Goal: Transaction & Acquisition: Purchase product/service

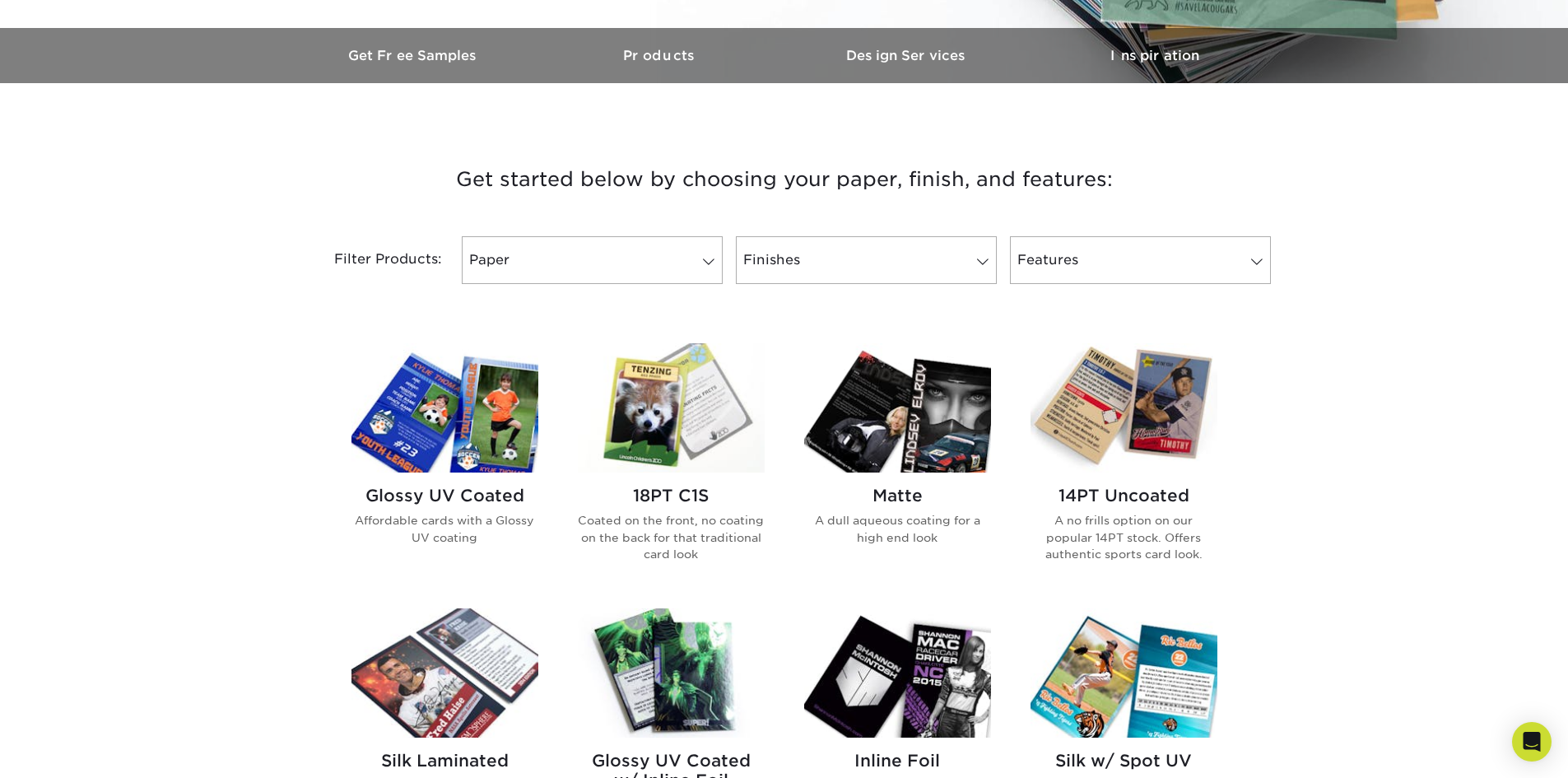
scroll to position [494, 0]
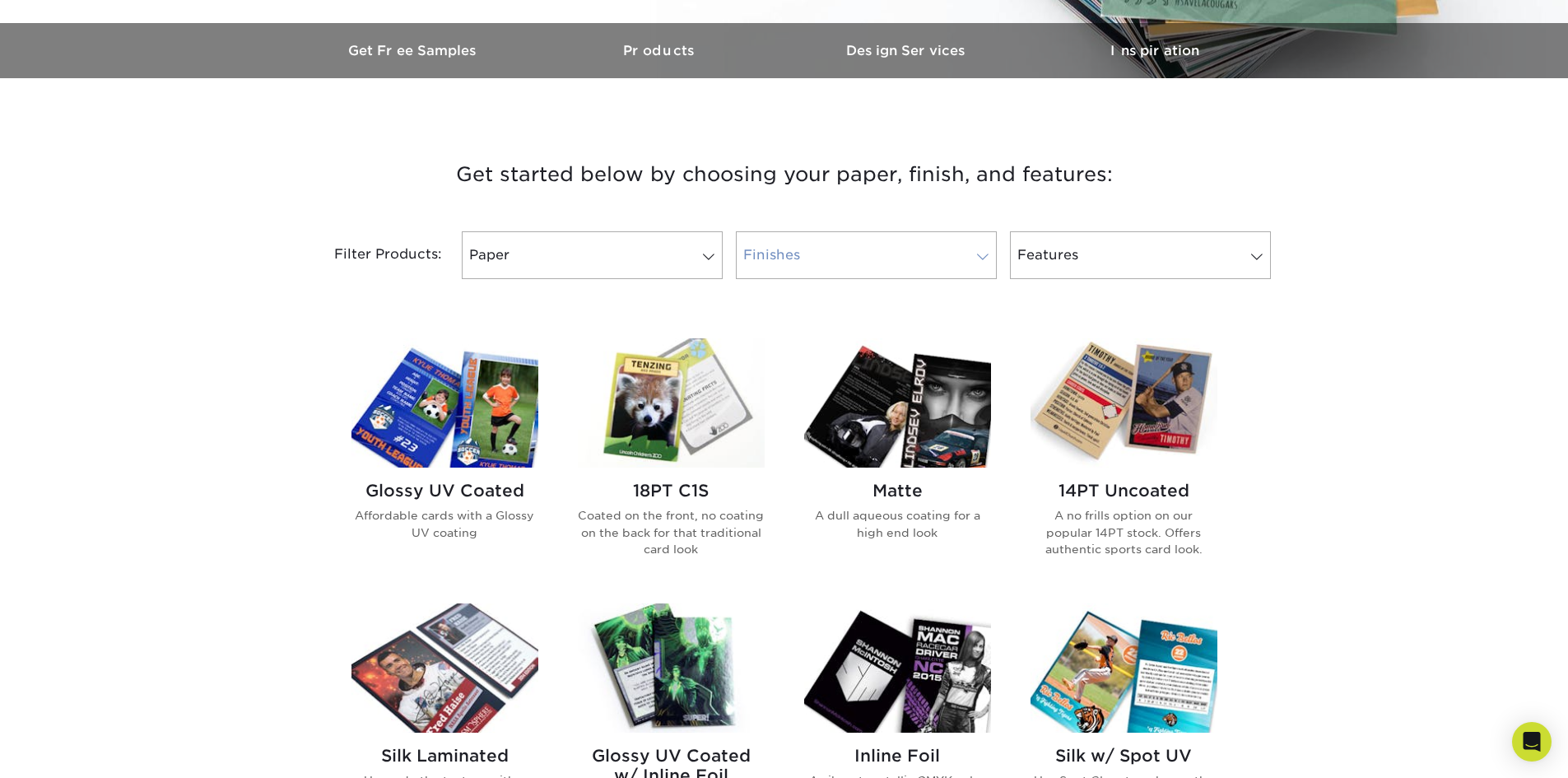
click at [835, 273] on link "Finishes" at bounding box center [866, 256] width 261 height 48
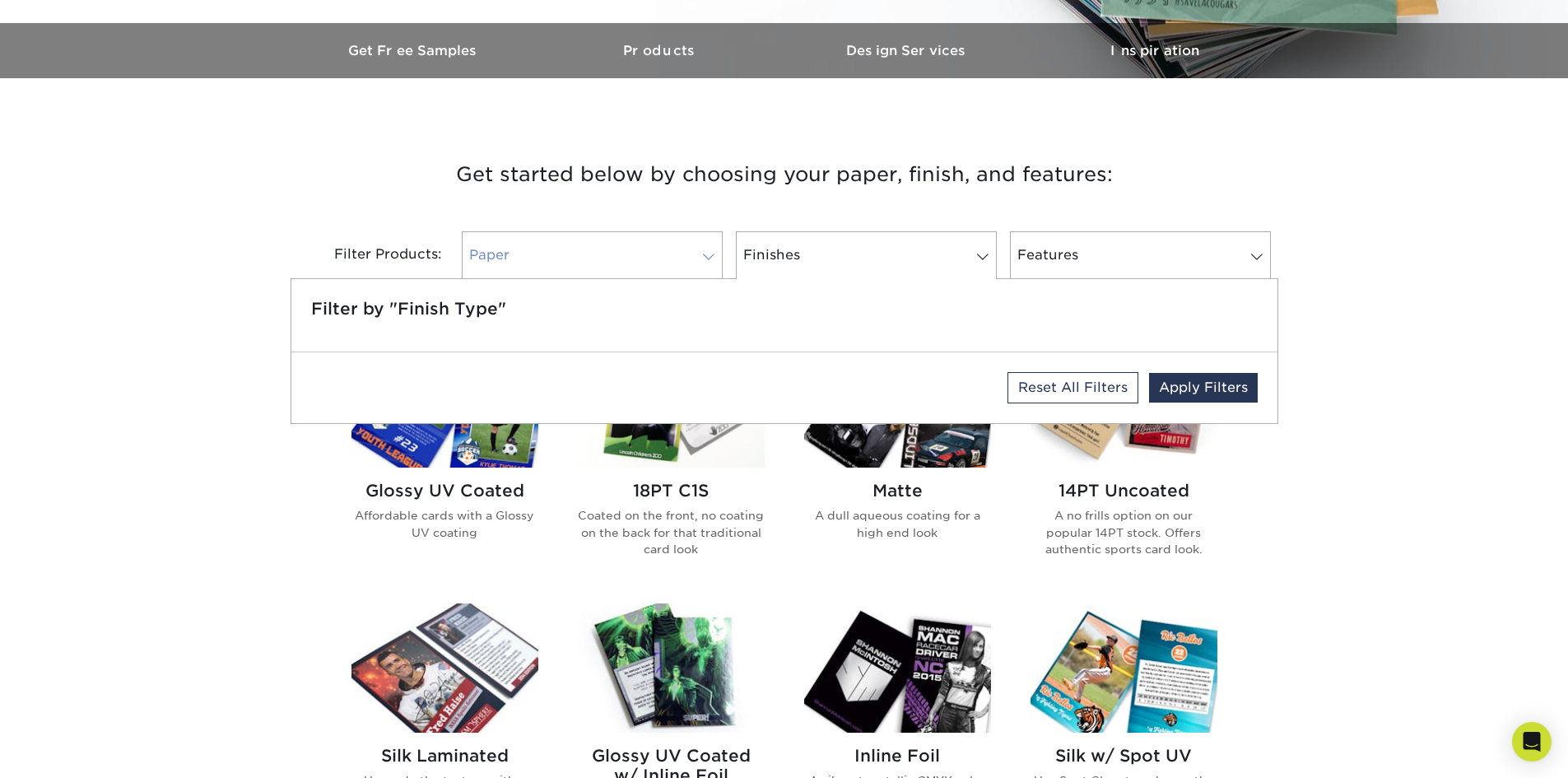
click at [578, 248] on link "Paper" at bounding box center [591, 256] width 261 height 48
click at [825, 266] on link "Finishes" at bounding box center [866, 256] width 261 height 48
click at [1424, 396] on div "Get started below by choosing your paper, finish, and features: Filtered Matche…" at bounding box center [784, 761] width 1568 height 1287
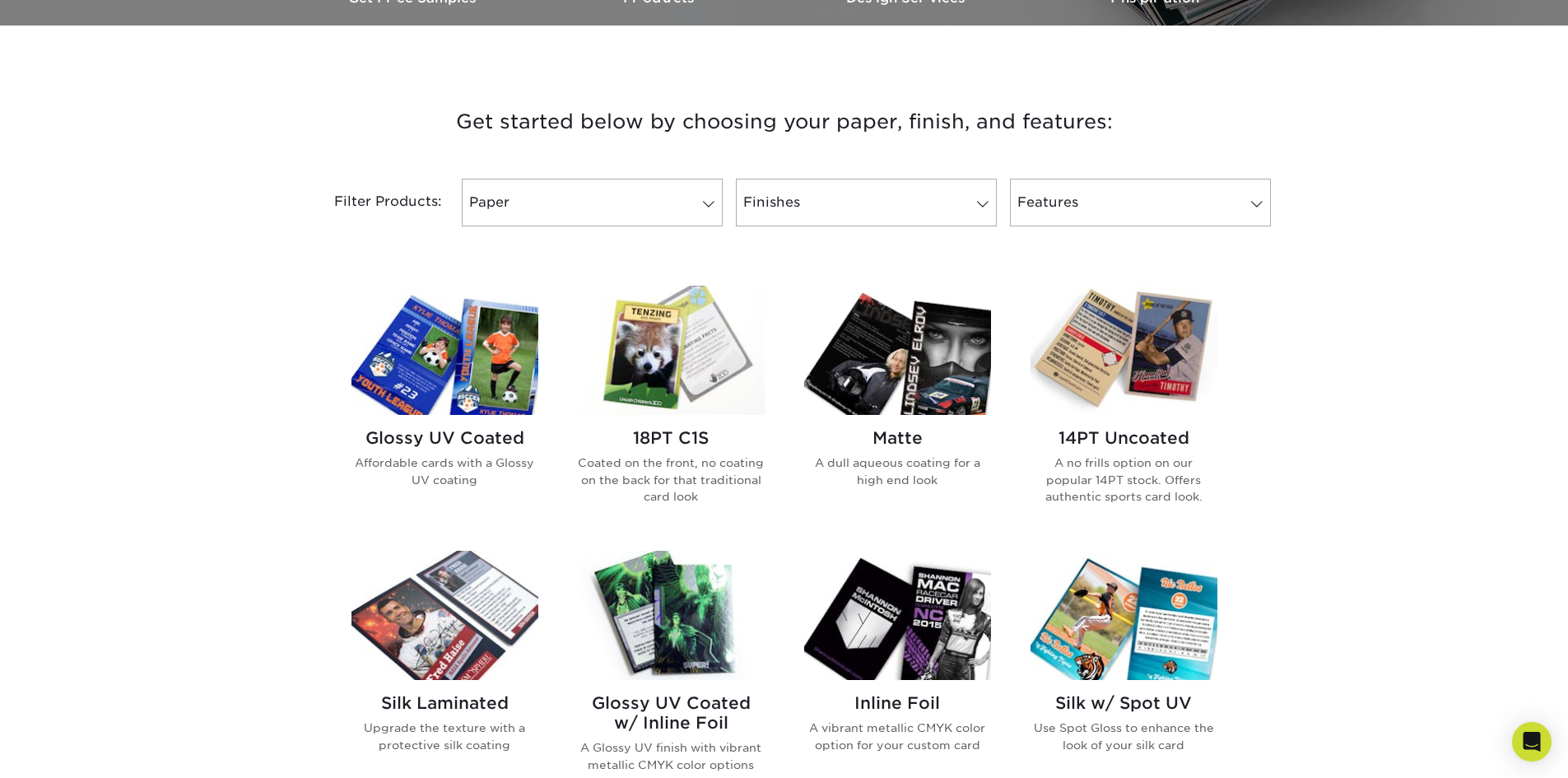
scroll to position [576, 0]
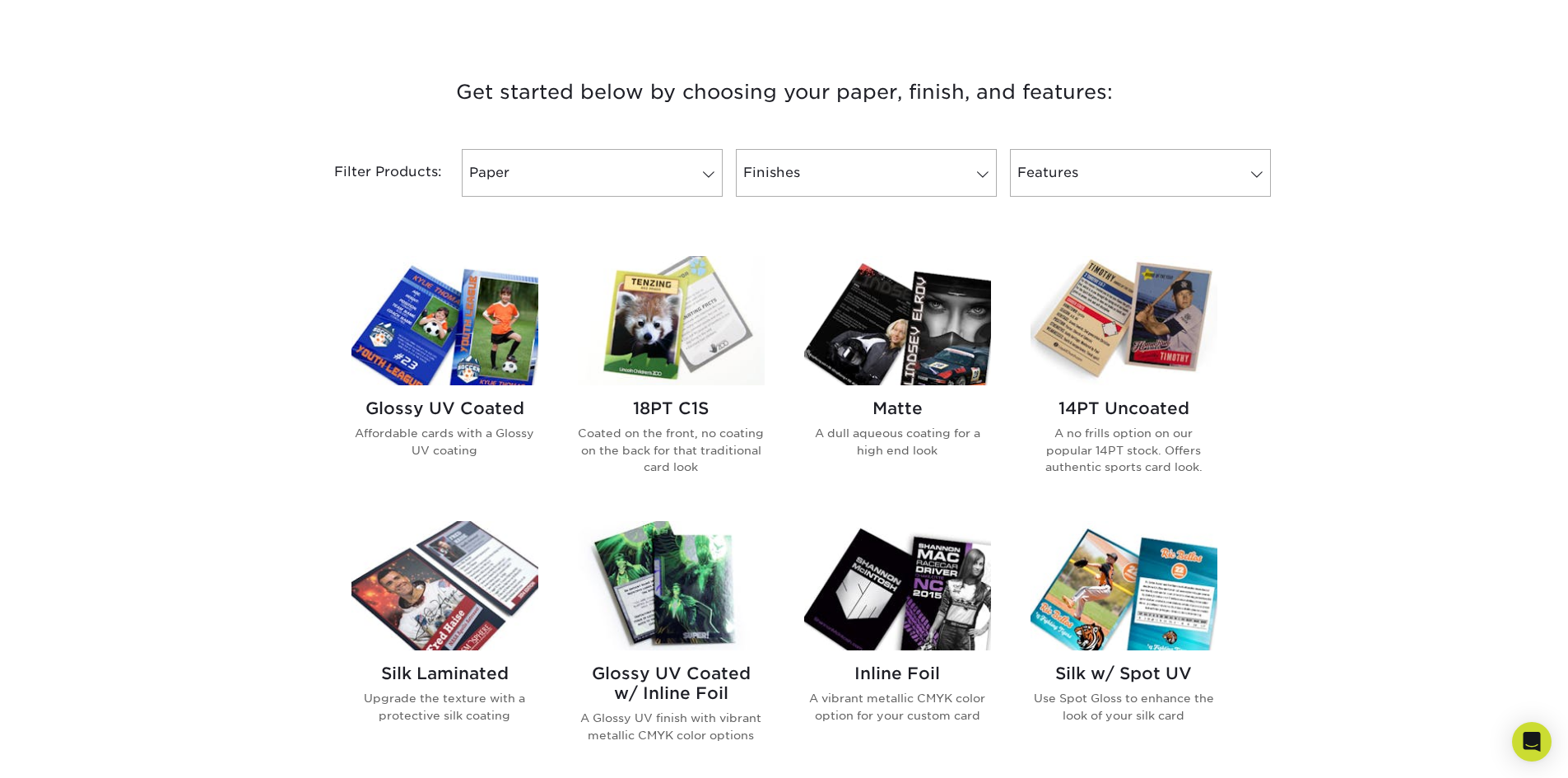
click at [685, 334] on img at bounding box center [671, 321] width 187 height 129
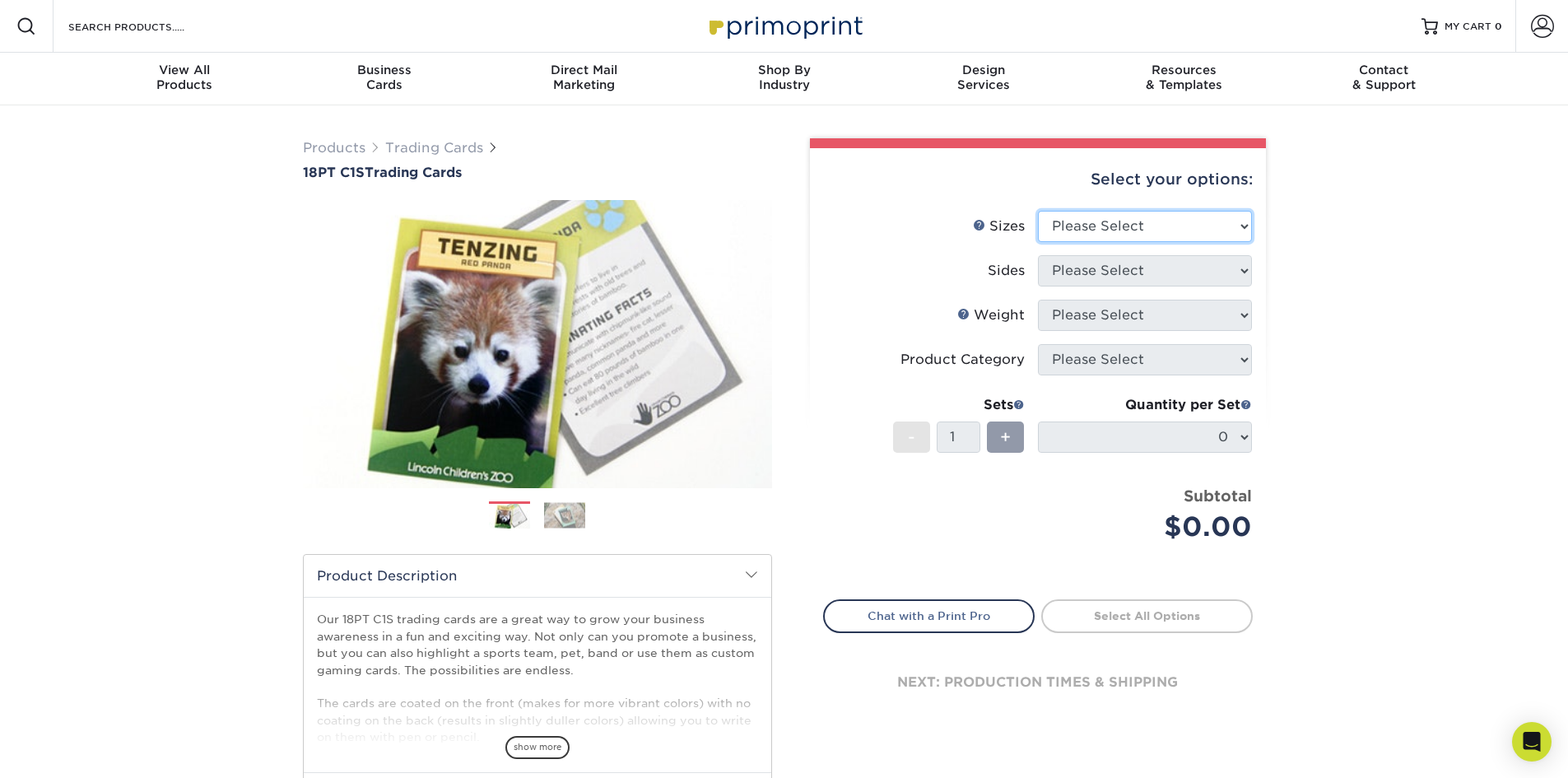
click at [1084, 231] on select "Please Select 2.5" x 3.5"" at bounding box center [1145, 227] width 214 height 32
select select "2.50x3.50"
click at [1038, 211] on select "Please Select 2.5" x 3.5"" at bounding box center [1145, 227] width 214 height 32
click at [1082, 265] on select "Please Select Print Both Sides Print Front Only" at bounding box center [1145, 271] width 214 height 32
select select "13abbda7-1d64-4f25-8bb2-c179b224825d"
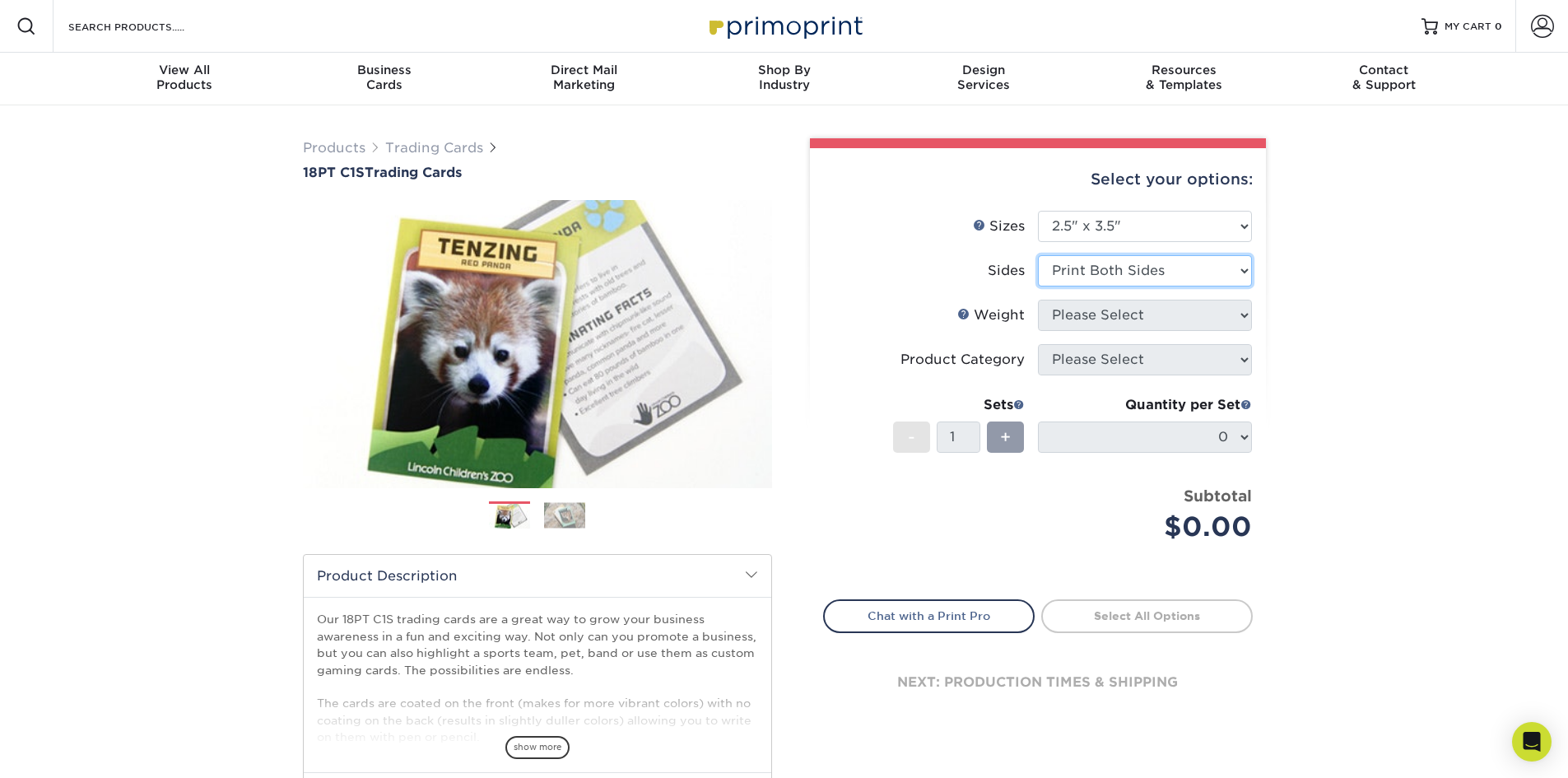
click at [1038, 256] on select "Please Select Print Both Sides Print Front Only" at bounding box center [1145, 271] width 214 height 32
click at [1089, 317] on select "Please Select 18PT C1S" at bounding box center [1145, 315] width 214 height 32
select select "18PTC1S"
click at [1038, 300] on select "Please Select 18PT C1S" at bounding box center [1145, 315] width 214 height 32
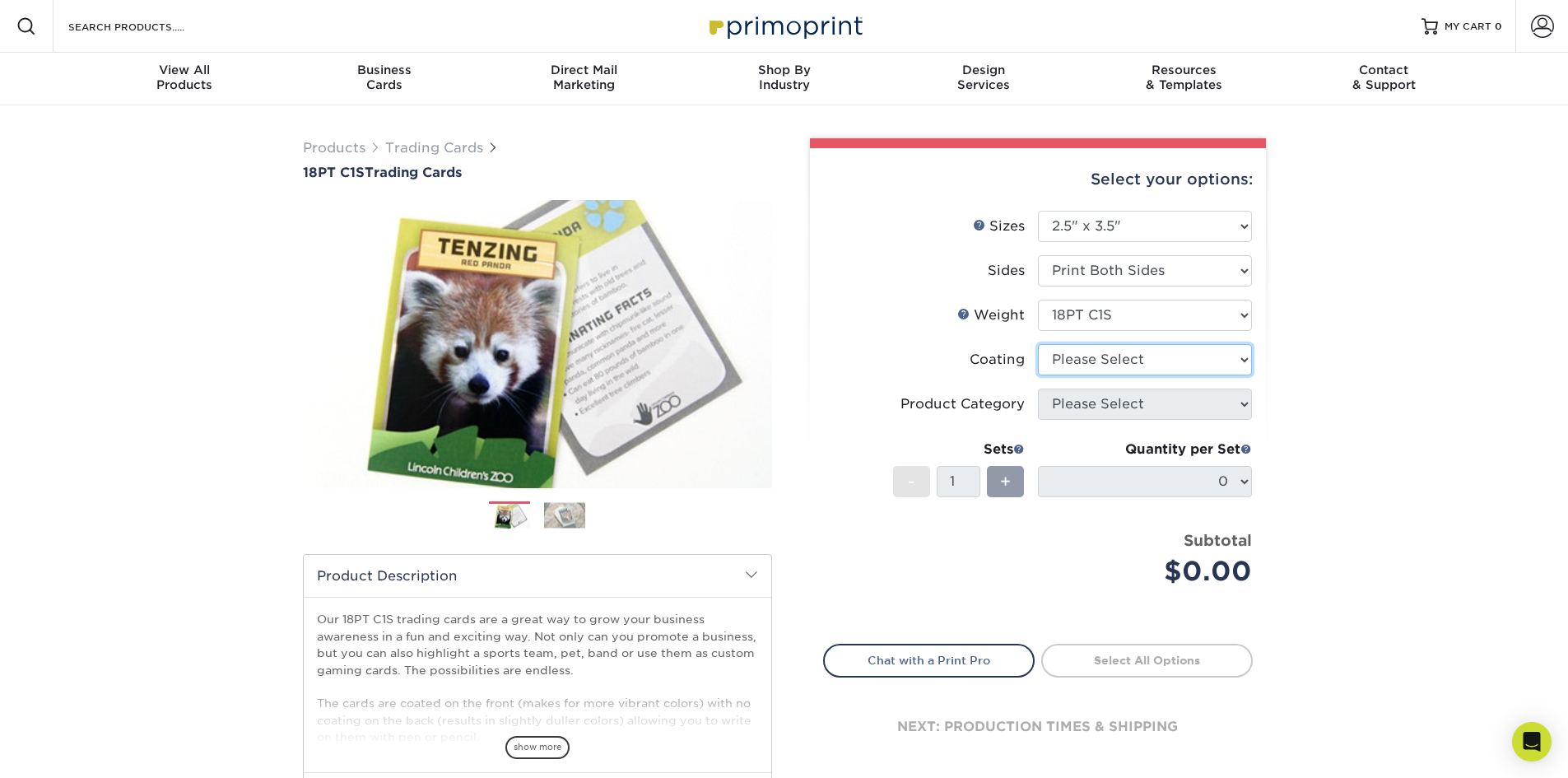
click at [1091, 347] on select at bounding box center [1145, 360] width 214 height 32
select select "3e7618de-abca-4bda-9f97-8b9129e913d8"
click at [1038, 345] on select at bounding box center [1145, 360] width 214 height 32
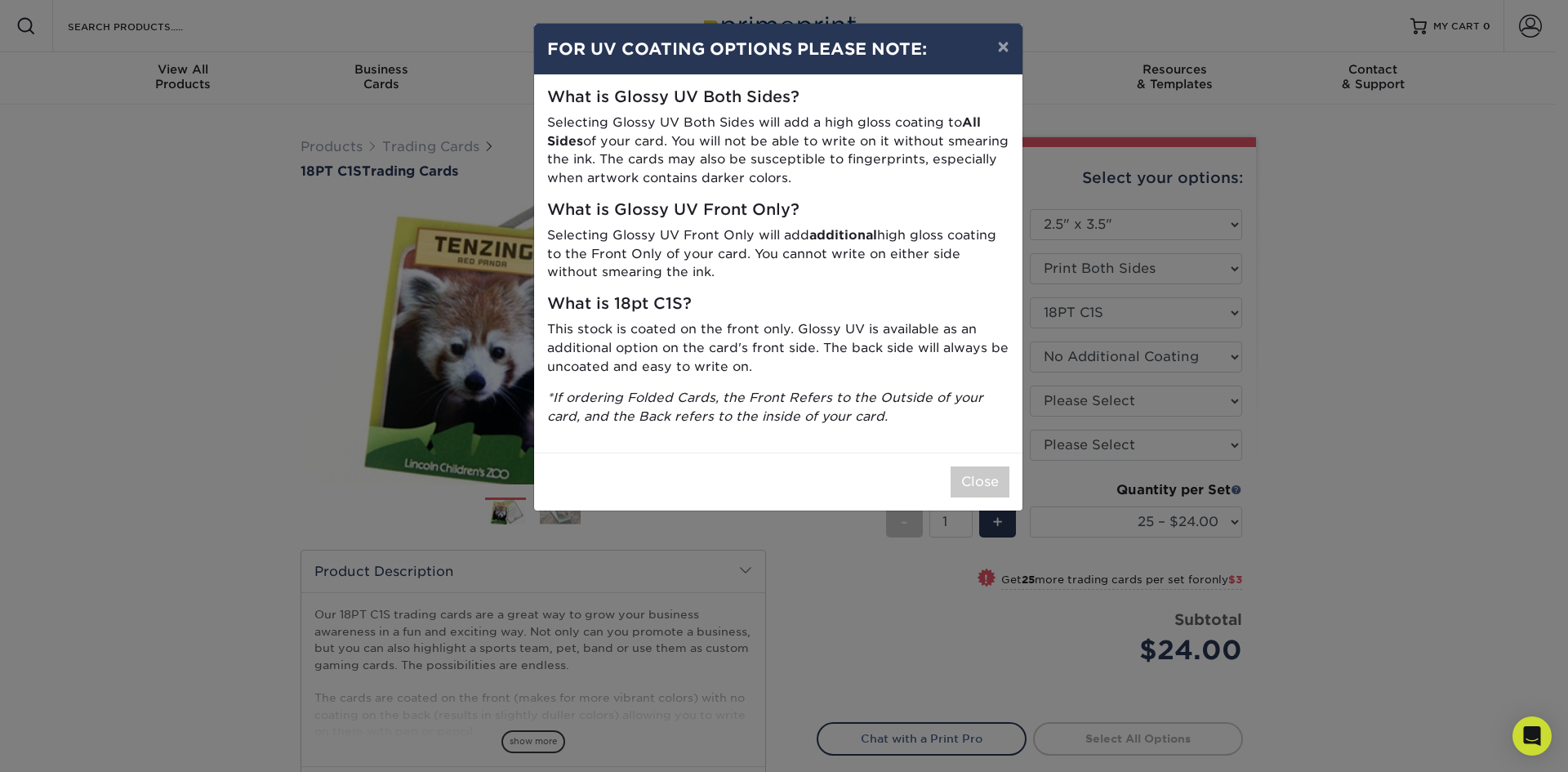
drag, startPoint x: 594, startPoint y: 126, endPoint x: 820, endPoint y: 180, distance: 232.4
click at [820, 180] on p "Selecting Glossy UV Both Sides will add a high gloss coating to All Sides of yo…" at bounding box center [778, 151] width 462 height 75
click at [994, 38] on button "×" at bounding box center [1003, 47] width 37 height 46
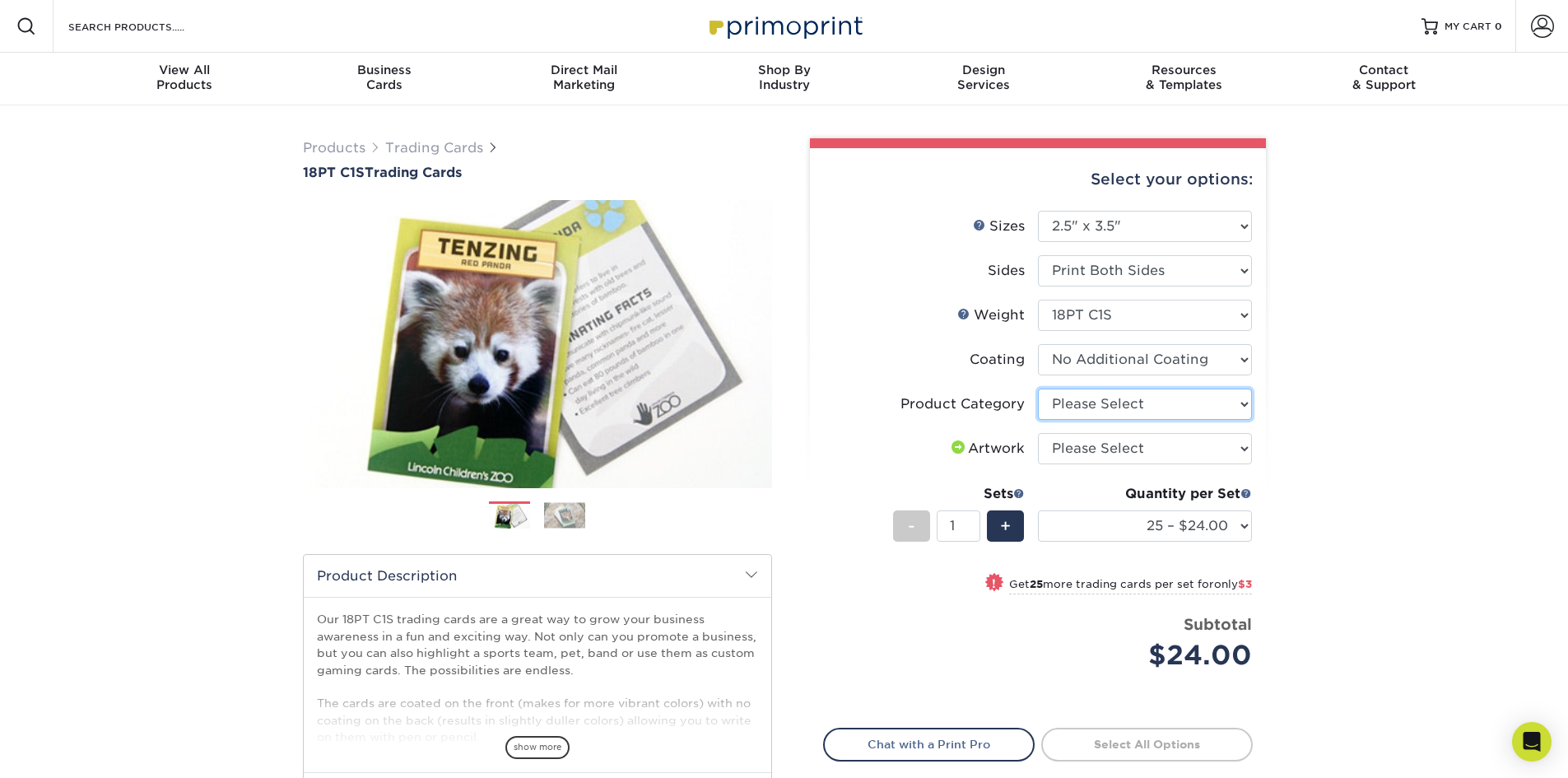
click at [1097, 411] on select "Please Select Trading Cards" at bounding box center [1145, 404] width 214 height 32
select select "c2f9bce9-36c2-409d-b101-c29d9d031e18"
click at [1038, 389] on select "Please Select Trading Cards" at bounding box center [1145, 404] width 214 height 32
click at [1093, 449] on select "Please Select I will upload files I need a design - $100" at bounding box center [1145, 449] width 214 height 32
select select "upload"
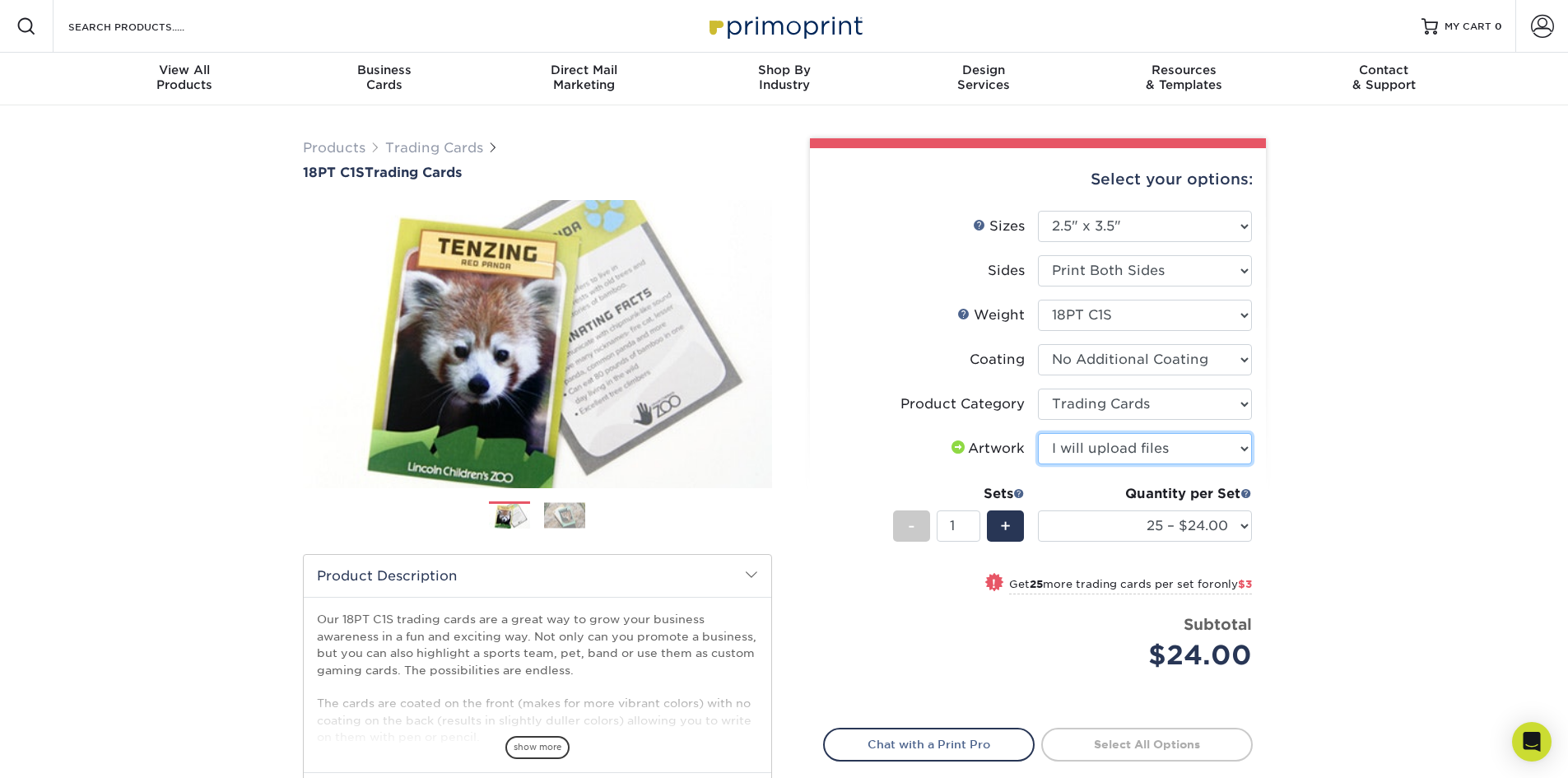
click at [1038, 433] on select "Please Select I will upload files I need a design - $100" at bounding box center [1145, 449] width 214 height 32
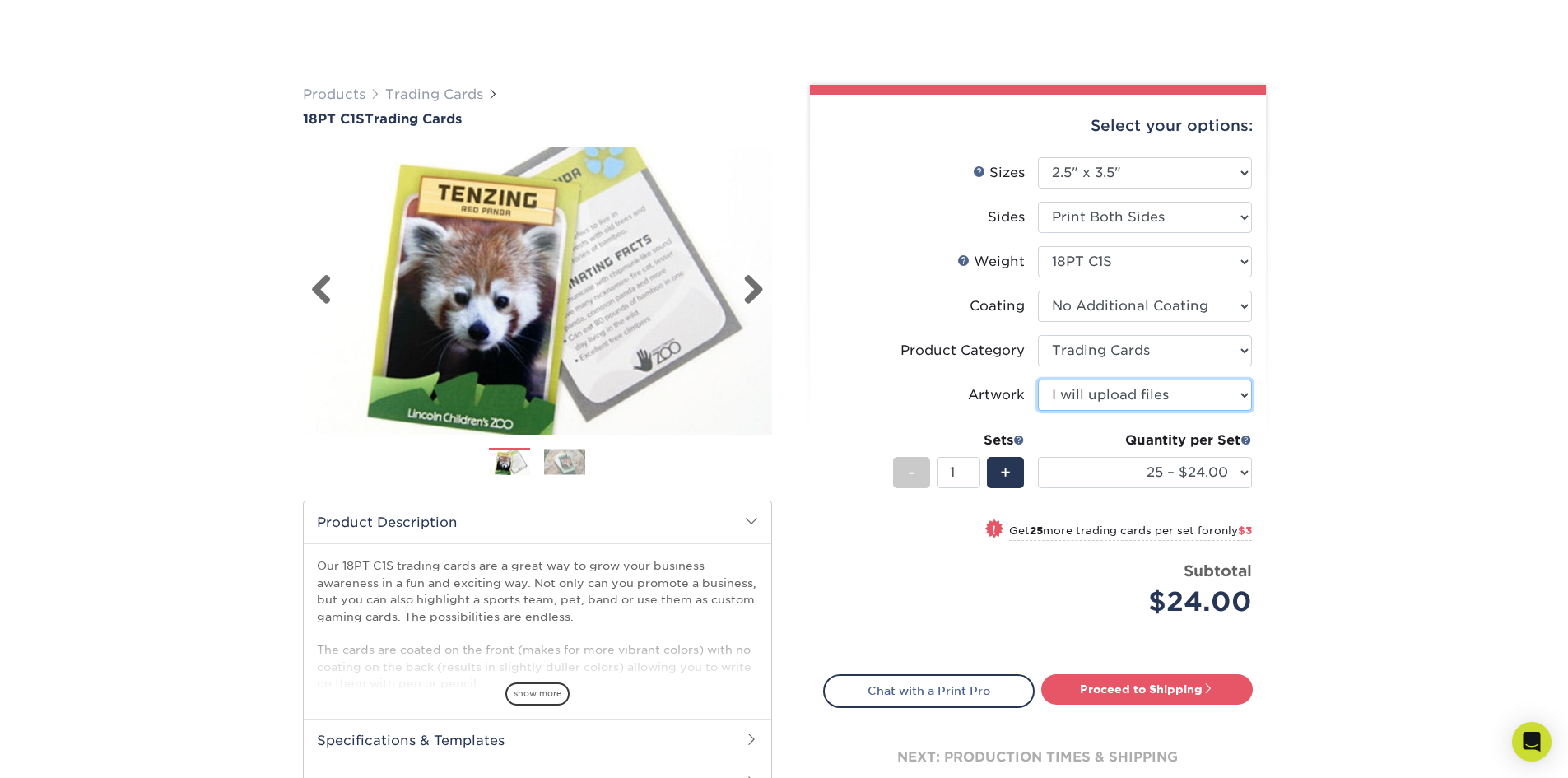
scroll to position [165, 0]
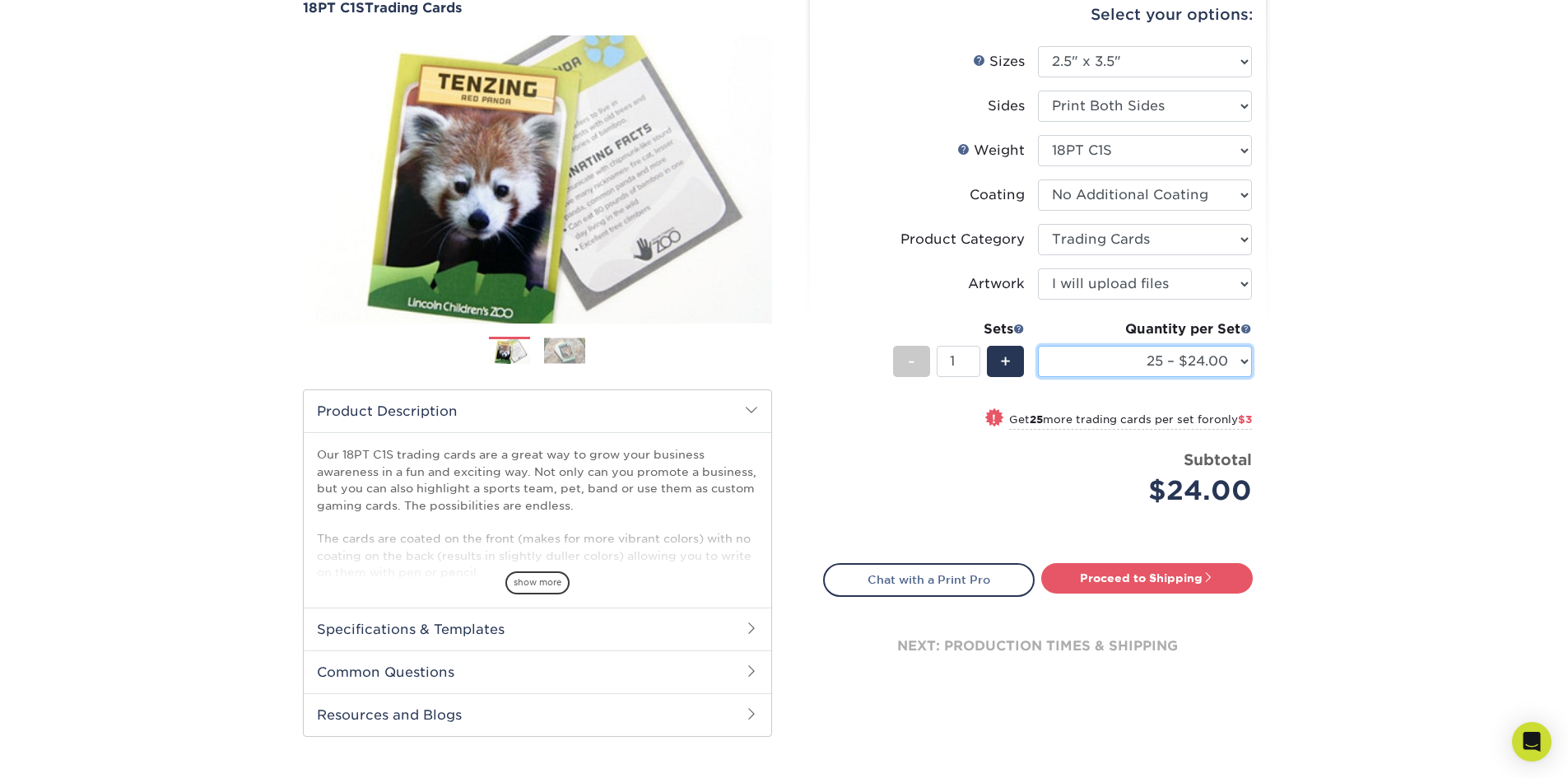
click at [1108, 367] on select "25 – $24.00 50 – $27.00 75 – $35.00 100 – $39.00 250 – $45.00 500 – $55.00 1000…" at bounding box center [1145, 362] width 214 height 32
select select "500 – $55.00"
click at [1038, 346] on select "25 – $24.00 50 – $27.00 75 – $35.00 100 – $39.00 250 – $45.00 500 – $55.00 1000…" at bounding box center [1145, 362] width 214 height 32
click at [1407, 418] on div "Products Trading Cards 18PT C1S Trading Cards Previous Next show more" at bounding box center [784, 372] width 1568 height 863
drag, startPoint x: 1034, startPoint y: 419, endPoint x: 1375, endPoint y: 421, distance: 341.0
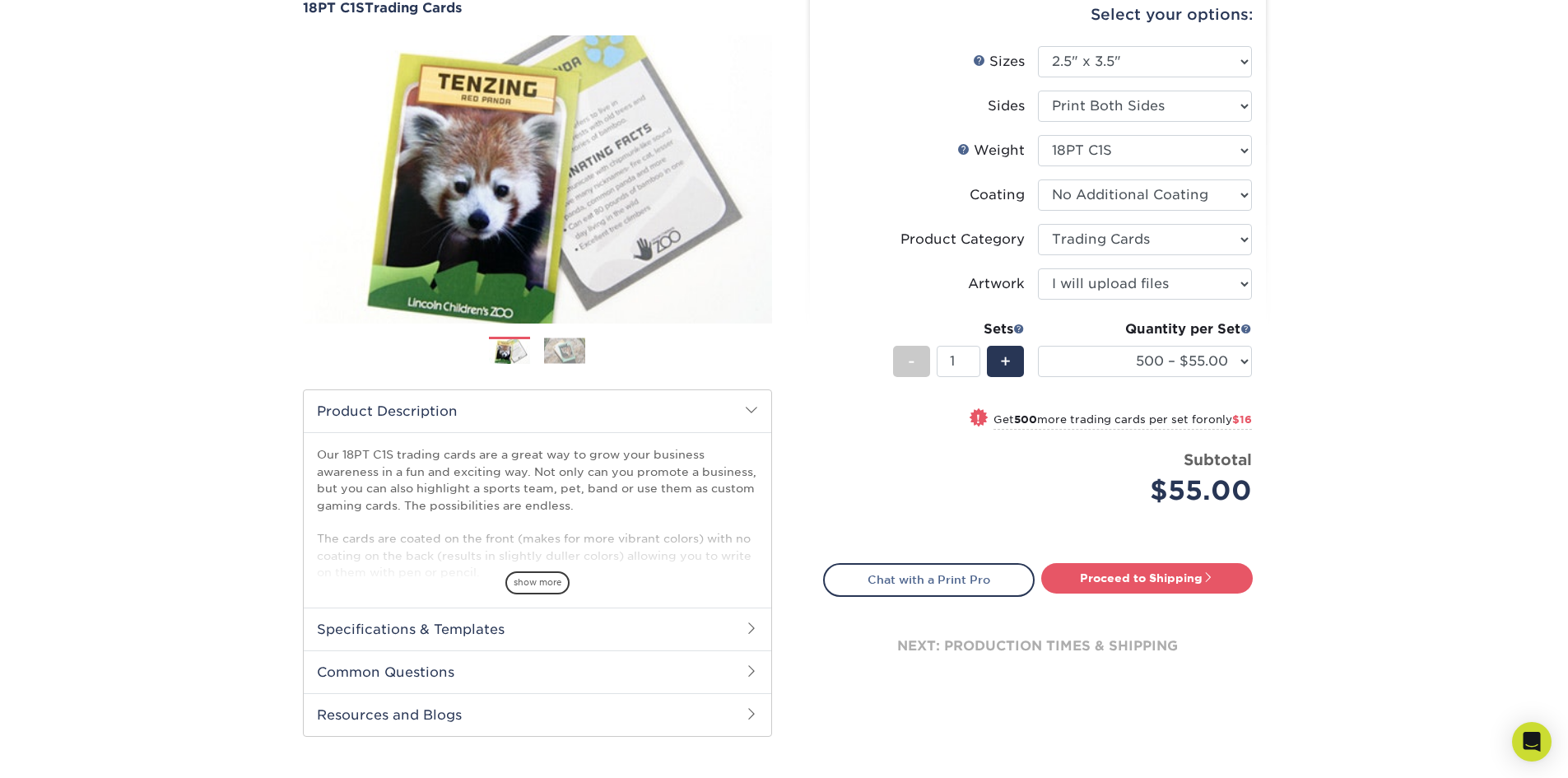
click at [1373, 421] on div "Products Trading Cards 18PT C1S Trading Cards Previous Next show more" at bounding box center [784, 372] width 1568 height 863
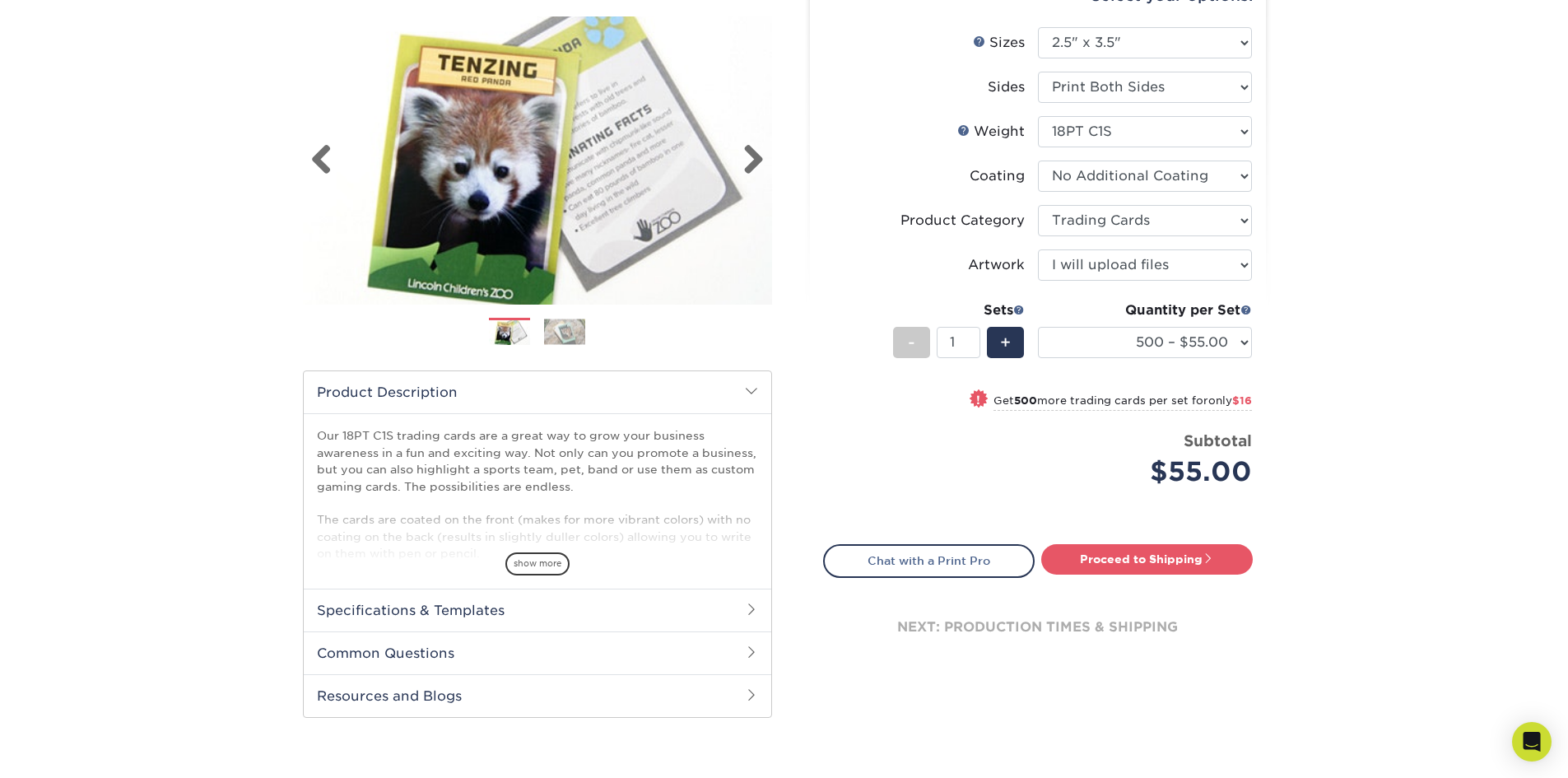
scroll to position [0, 0]
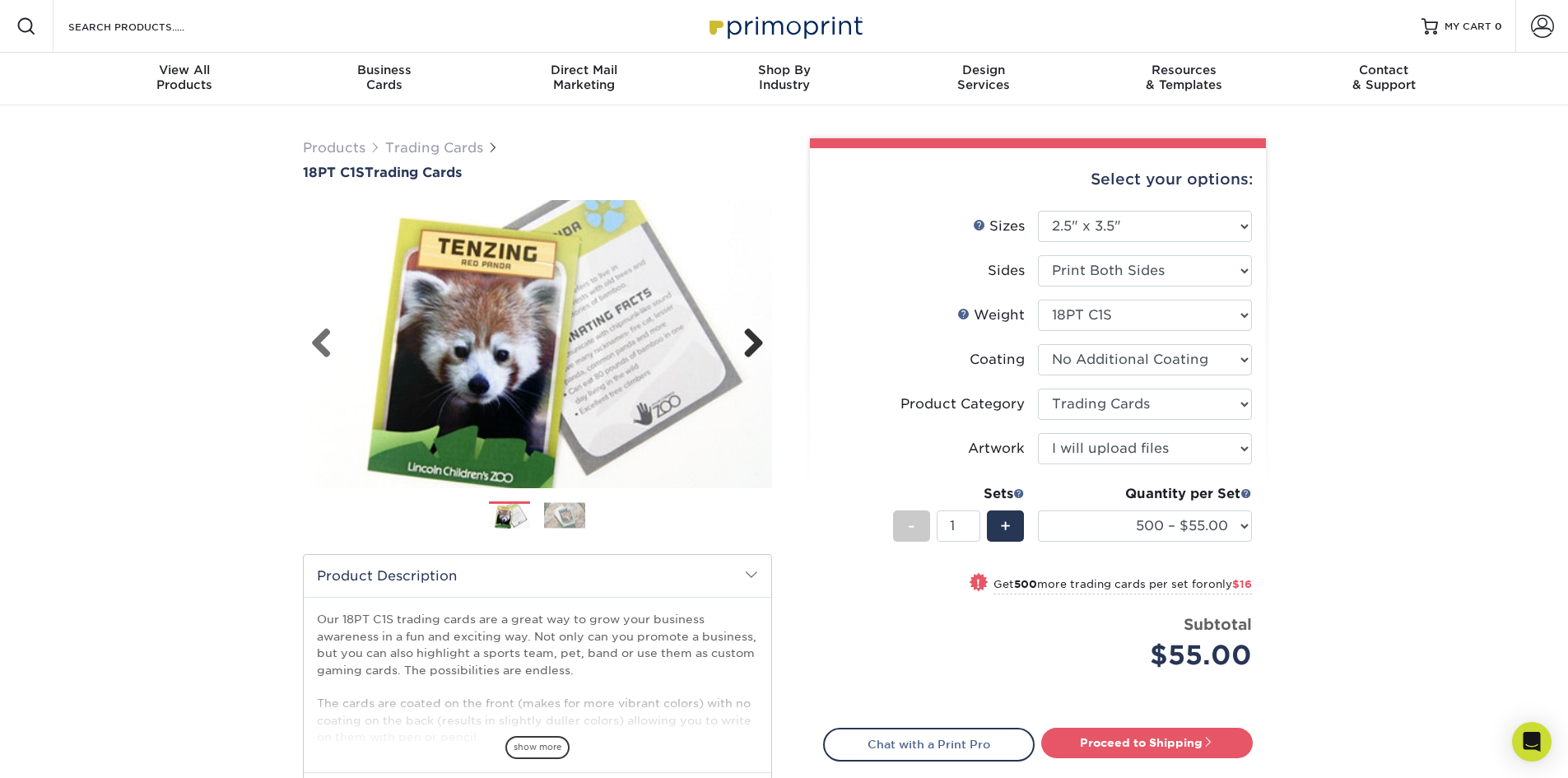
click at [751, 338] on link "Next" at bounding box center [747, 344] width 33 height 33
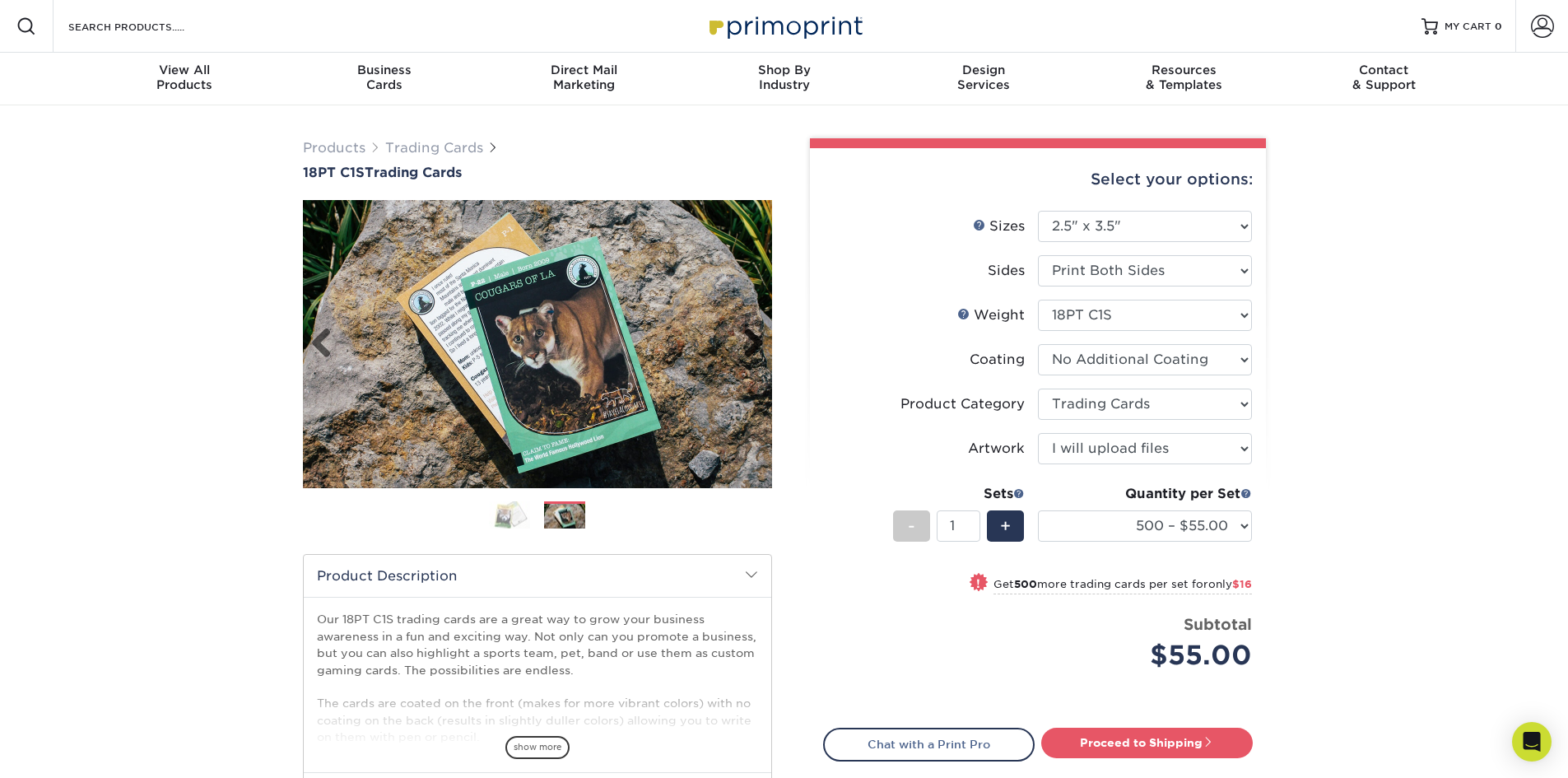
click at [751, 338] on link "Next" at bounding box center [747, 344] width 33 height 33
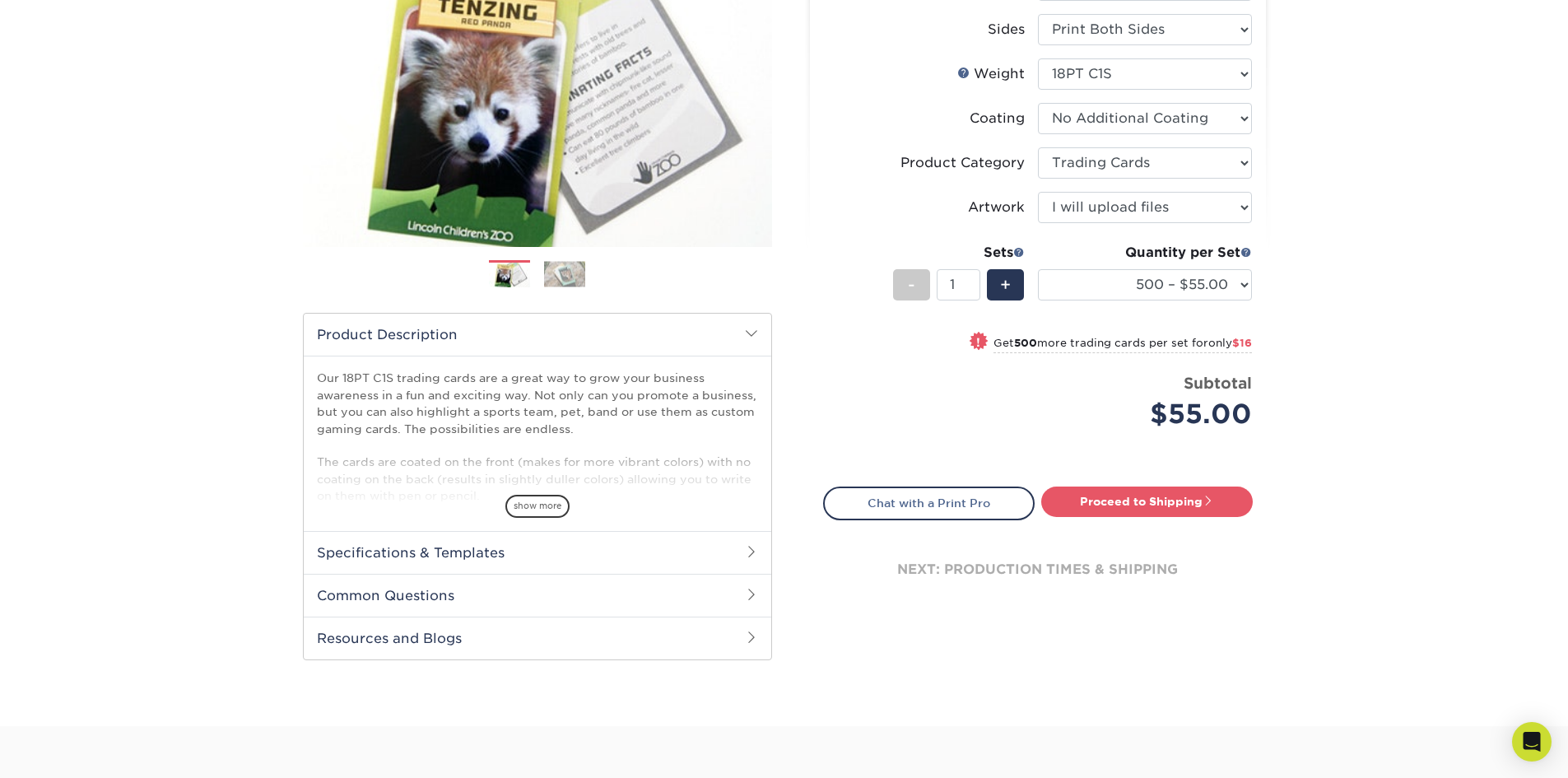
scroll to position [247, 0]
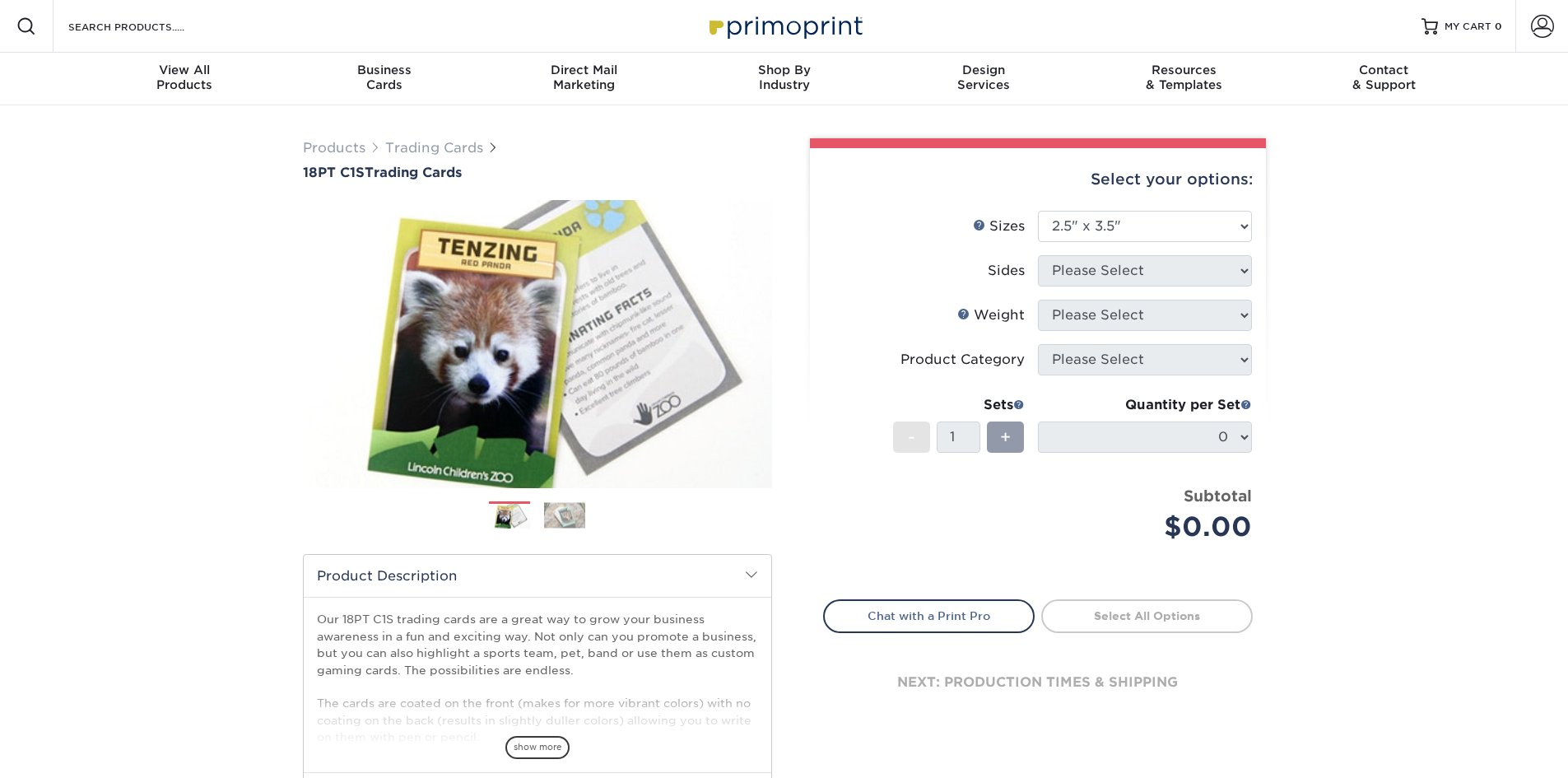
select select "2.50x3.50"
click at [252, 709] on div "Products Trading Cards 18PT C1S Trading Cards Previous Next show more" at bounding box center [784, 536] width 1568 height 863
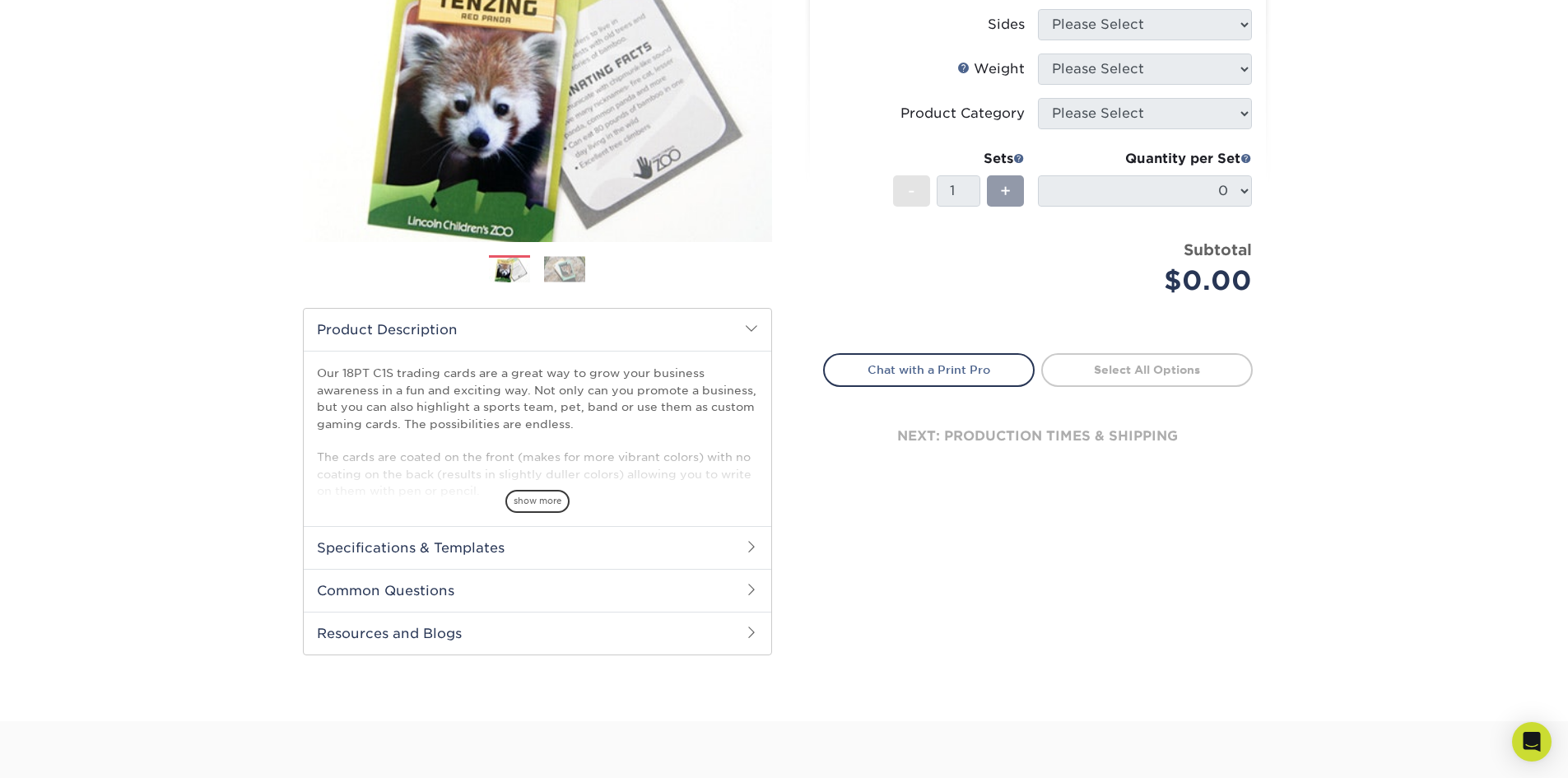
scroll to position [247, 0]
drag, startPoint x: 414, startPoint y: 372, endPoint x: 578, endPoint y: 425, distance: 172.4
click at [578, 425] on p "Our 18PT C1S trading cards are a great way to grow your business awareness in a…" at bounding box center [537, 431] width 441 height 134
click at [578, 425] on p "Our 18PT C1S trading cards are a great way to grow your business awareness in a…" at bounding box center [537, 431] width 441 height 134
drag, startPoint x: 509, startPoint y: 378, endPoint x: 602, endPoint y: 422, distance: 102.9
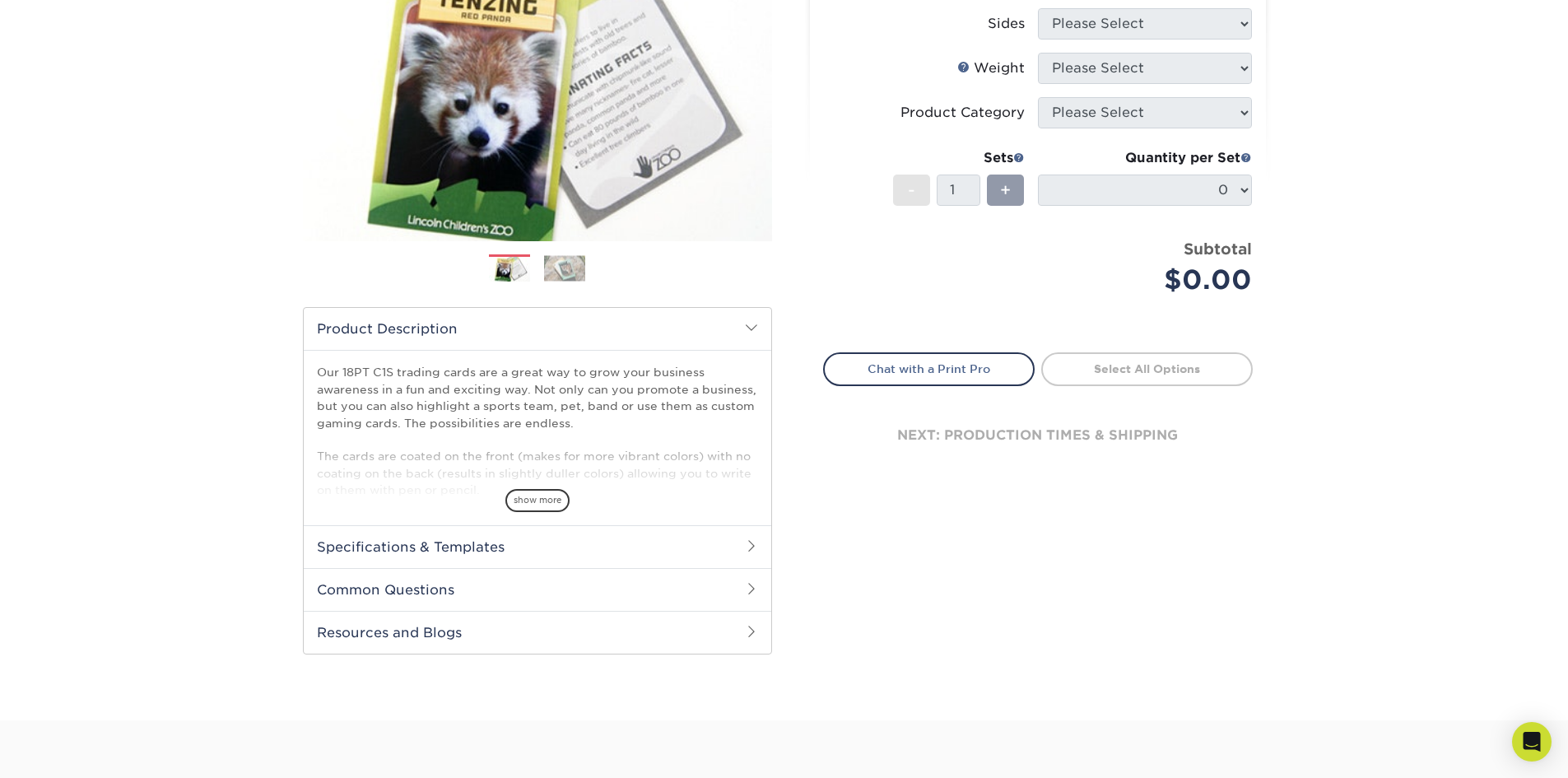
click at [602, 422] on p "Our 18PT C1S trading cards are a great way to grow your business awareness in a…" at bounding box center [537, 431] width 441 height 134
click at [544, 504] on span "show more" at bounding box center [537, 500] width 64 height 22
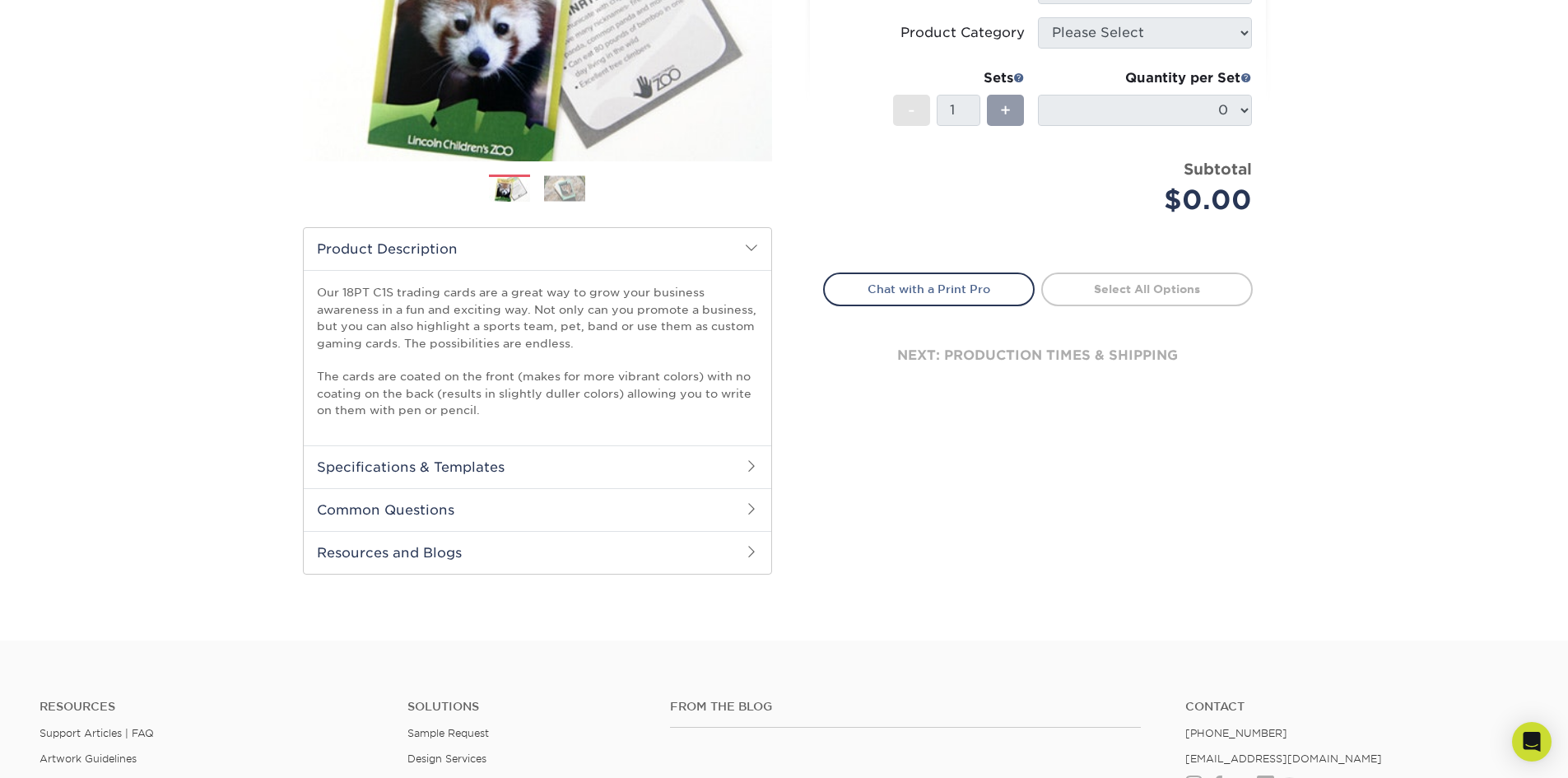
scroll to position [329, 0]
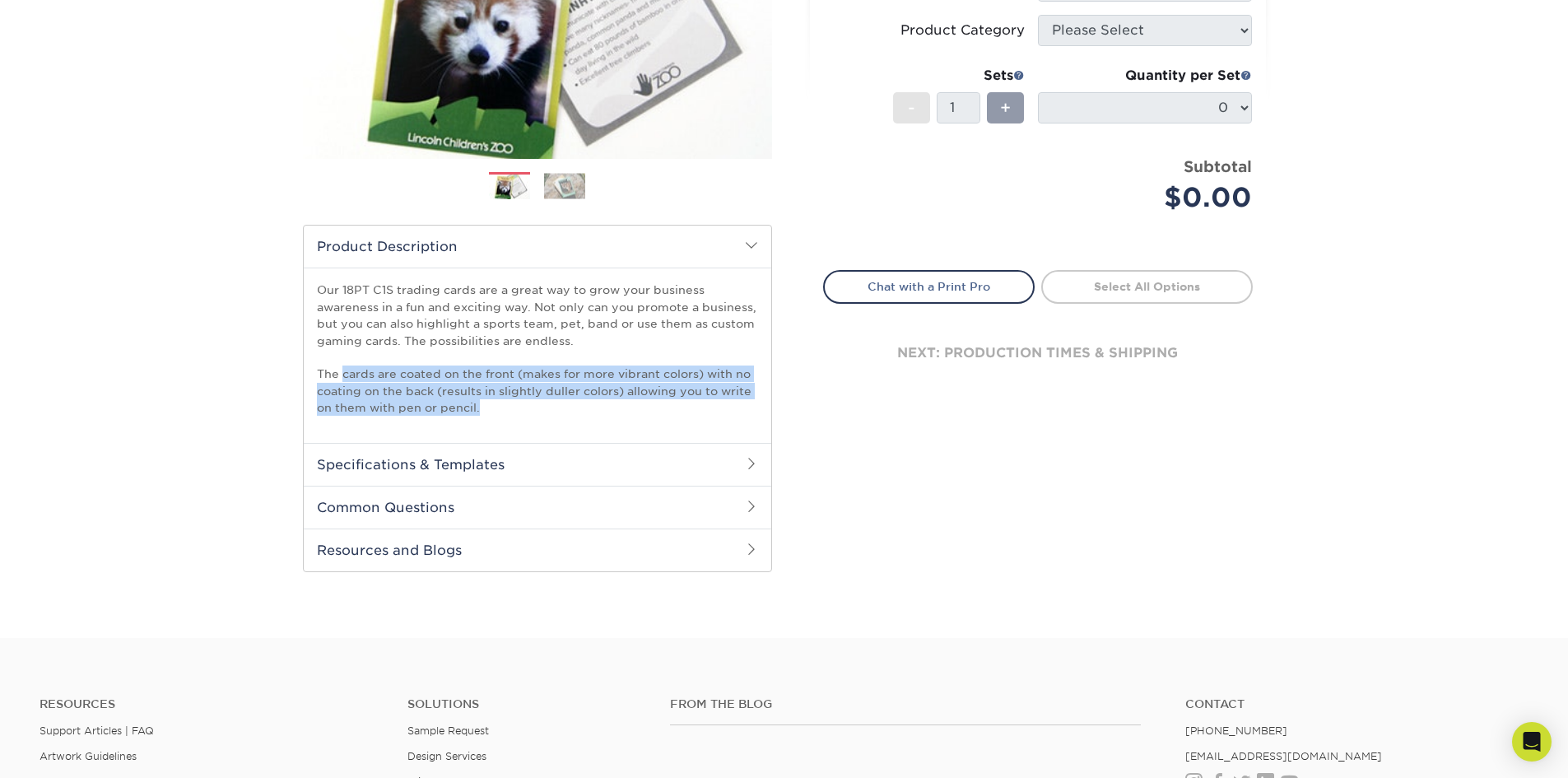
drag, startPoint x: 344, startPoint y: 372, endPoint x: 514, endPoint y: 404, distance: 173.0
click at [514, 404] on p "Our 18PT C1S trading cards are a great way to grow your business awareness in a…" at bounding box center [537, 348] width 441 height 134
drag, startPoint x: 347, startPoint y: 375, endPoint x: 518, endPoint y: 422, distance: 177.3
click at [518, 422] on div "Our 18PT C1S trading cards are a great way to grow your business awareness in a…" at bounding box center [537, 355] width 467 height 174
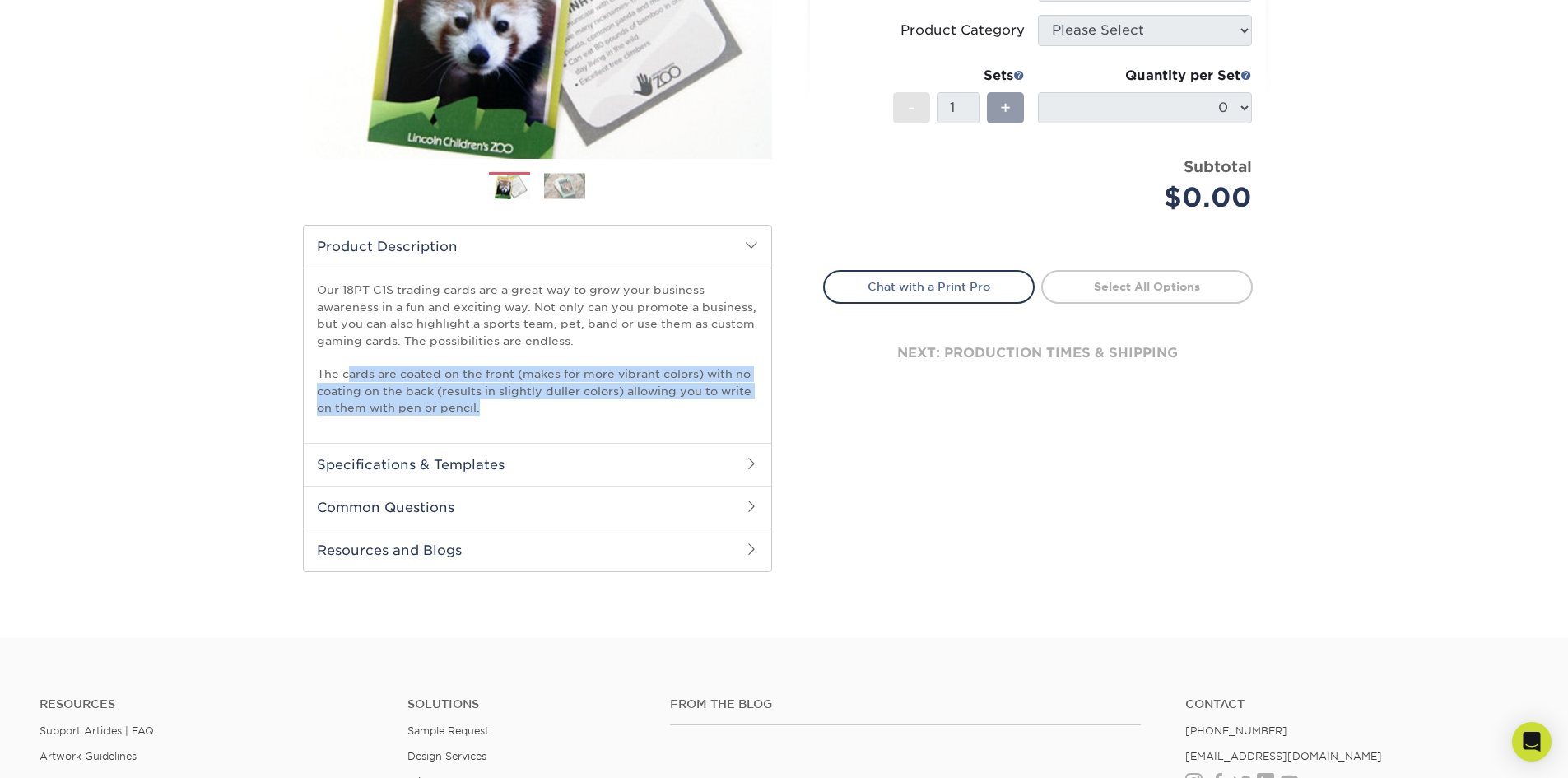
click at [519, 415] on p "Our 18PT C1S trading cards are a great way to grow your business awareness in a…" at bounding box center [537, 348] width 441 height 134
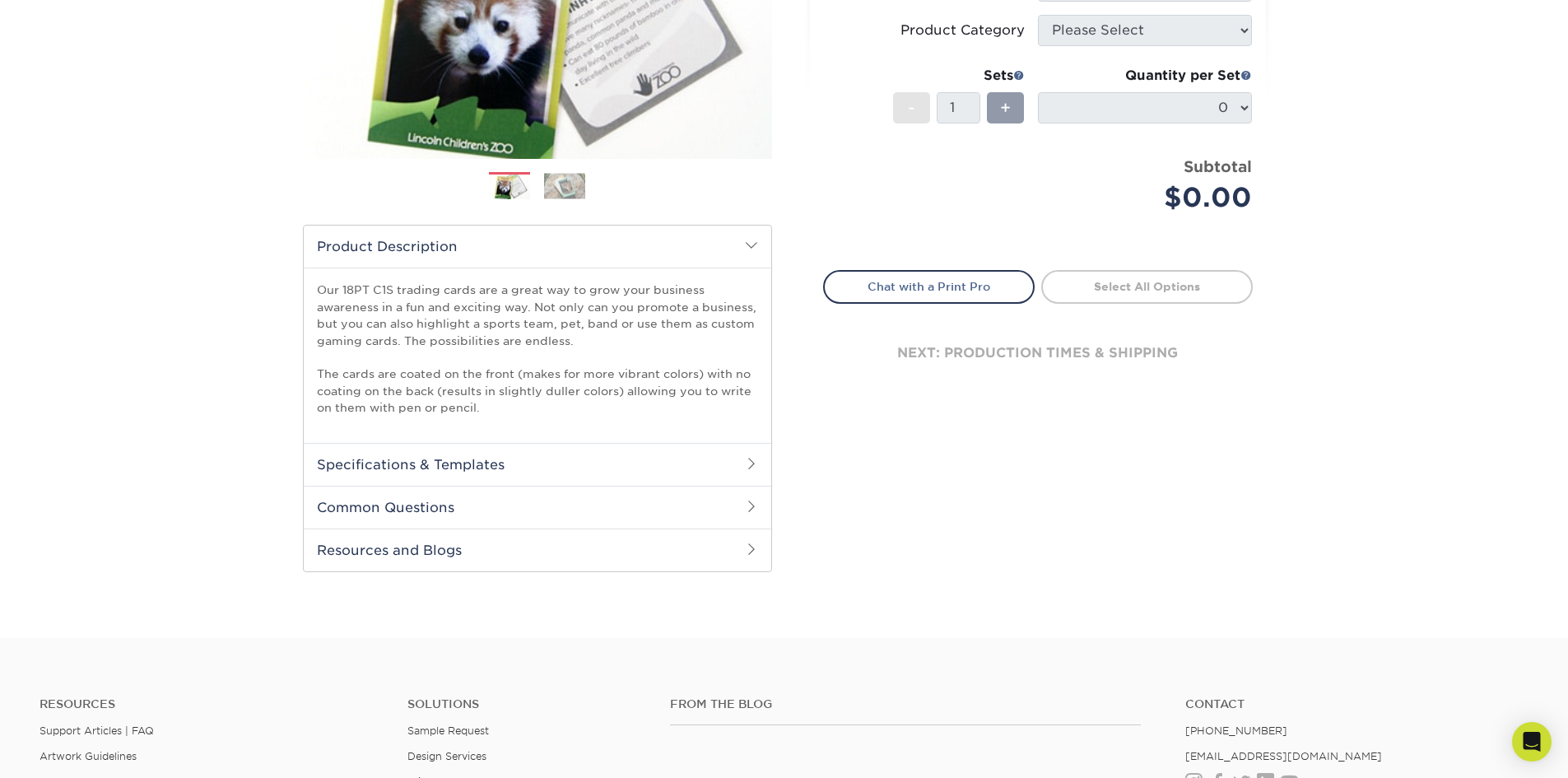
click at [484, 476] on h2 "Specifications & Templates" at bounding box center [537, 464] width 467 height 43
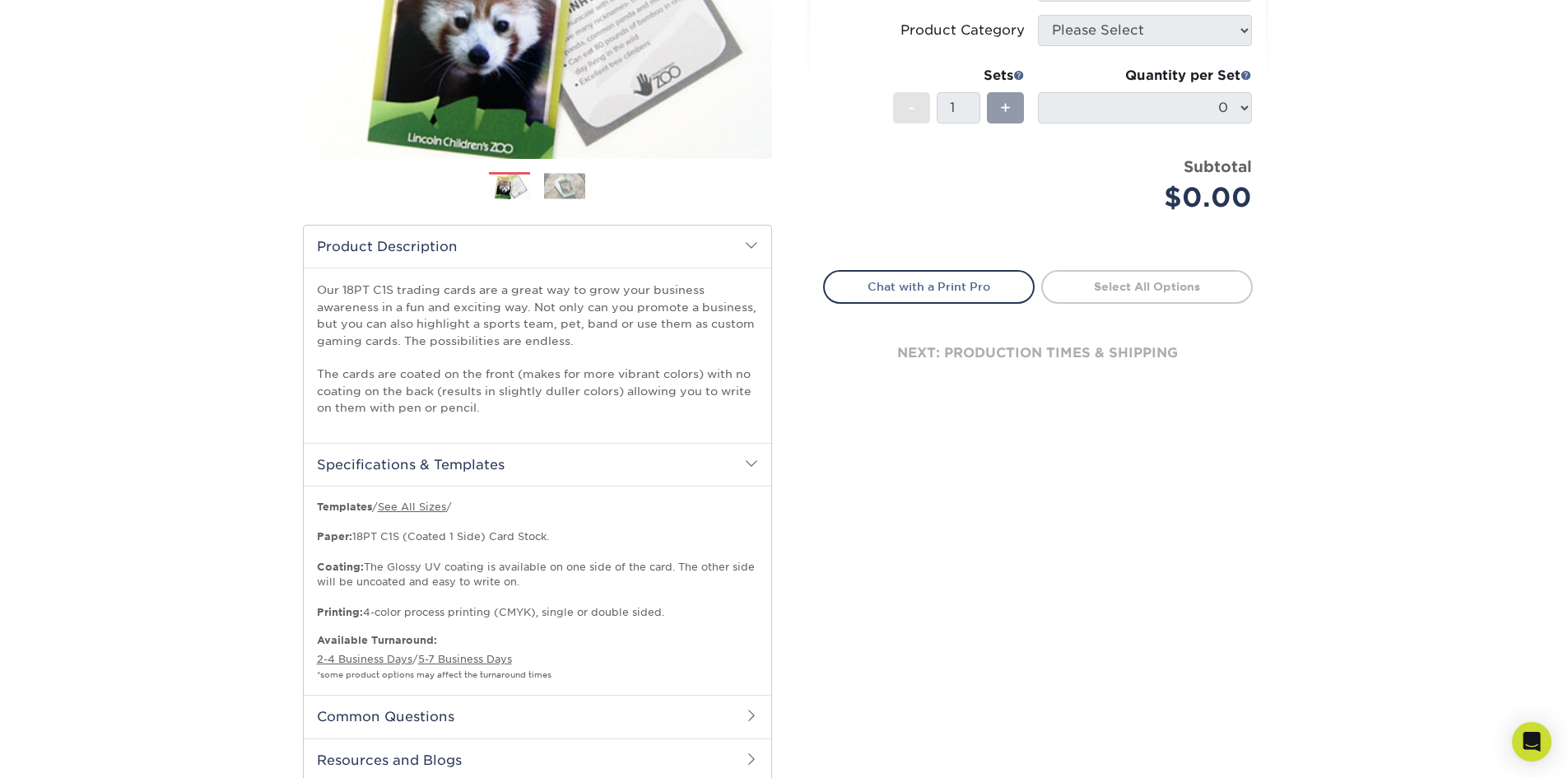
click at [567, 464] on h2 "Specifications & Templates" at bounding box center [537, 464] width 467 height 43
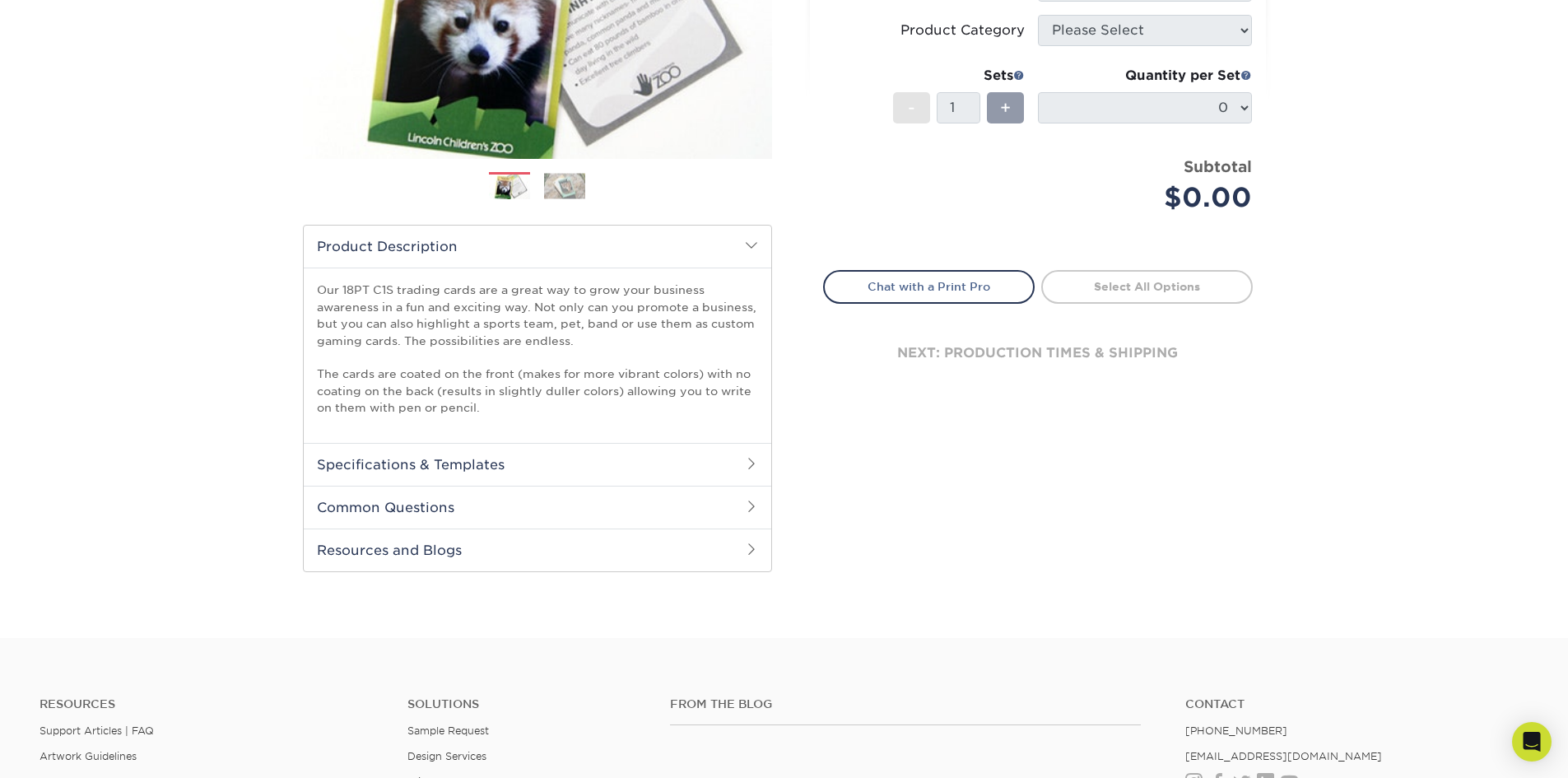
click at [444, 508] on h2 "Common Questions" at bounding box center [537, 507] width 467 height 43
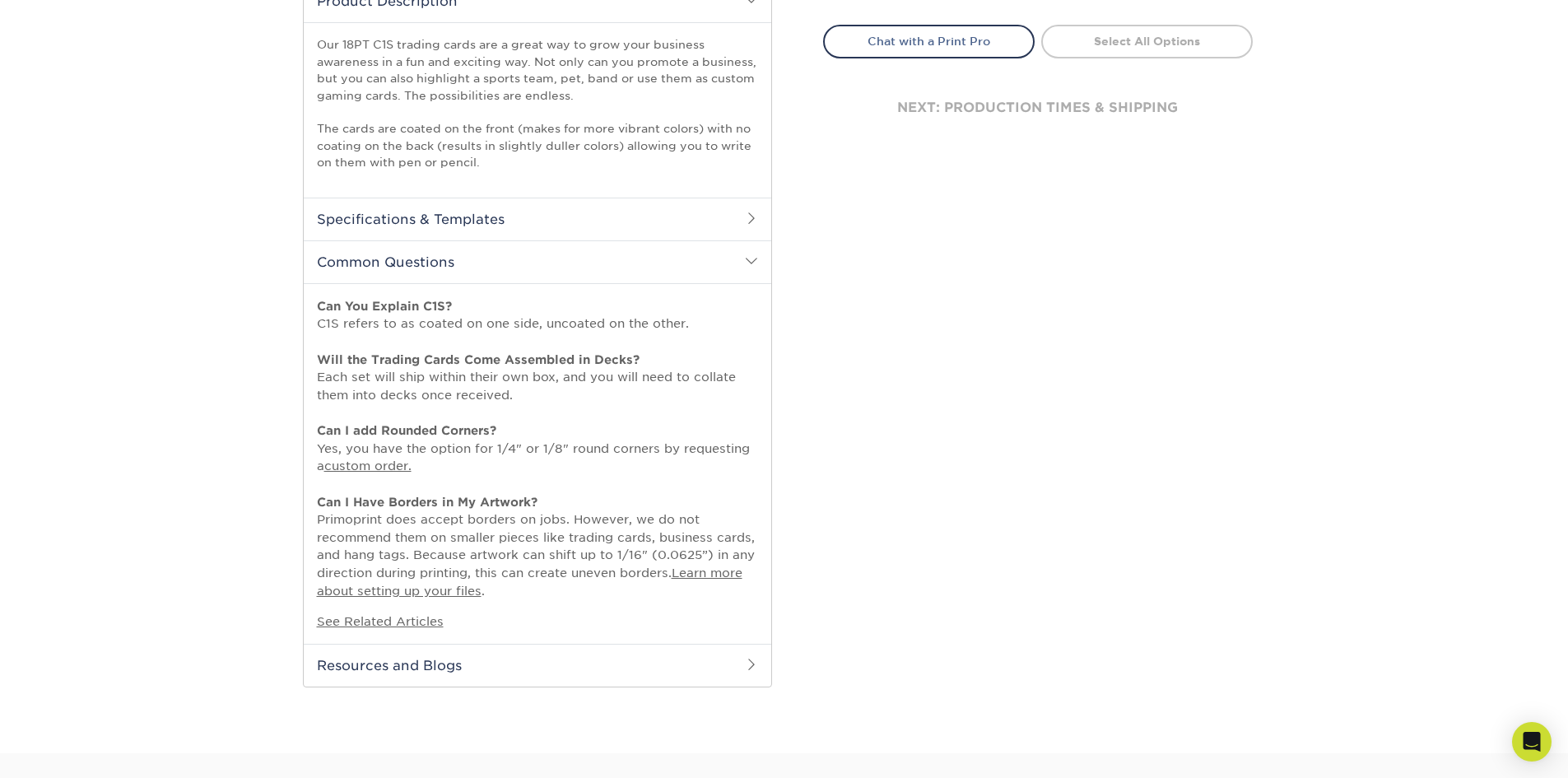
scroll to position [576, 0]
click at [574, 245] on h2 "Common Questions" at bounding box center [537, 260] width 467 height 43
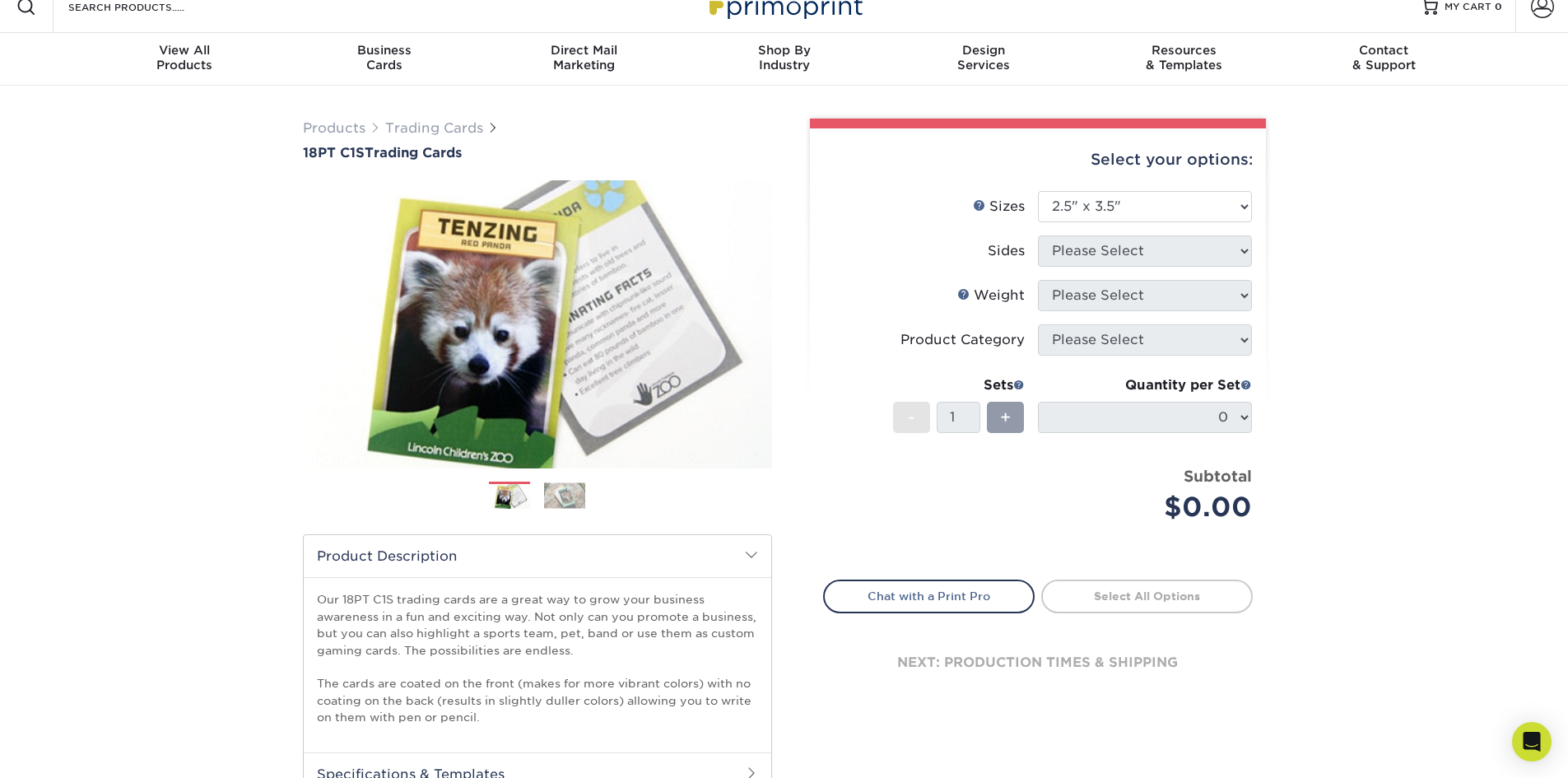
scroll to position [12, 0]
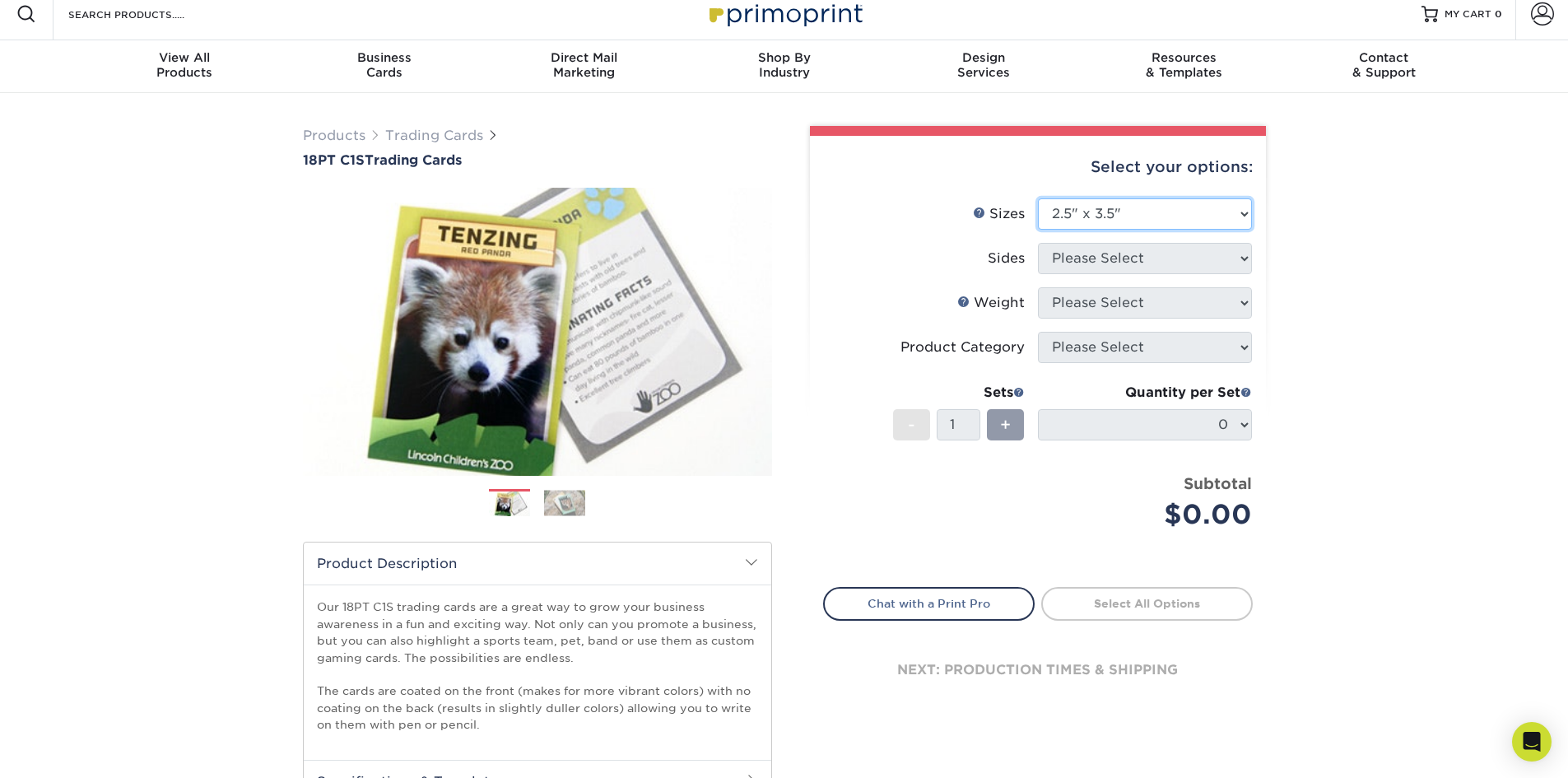
click at [1158, 211] on select "Please Select 2.5" x 3.5"" at bounding box center [1145, 214] width 214 height 32
click at [1038, 198] on select "Please Select 2.5" x 3.5"" at bounding box center [1145, 214] width 214 height 32
click at [998, 252] on div "Sides" at bounding box center [1006, 258] width 37 height 20
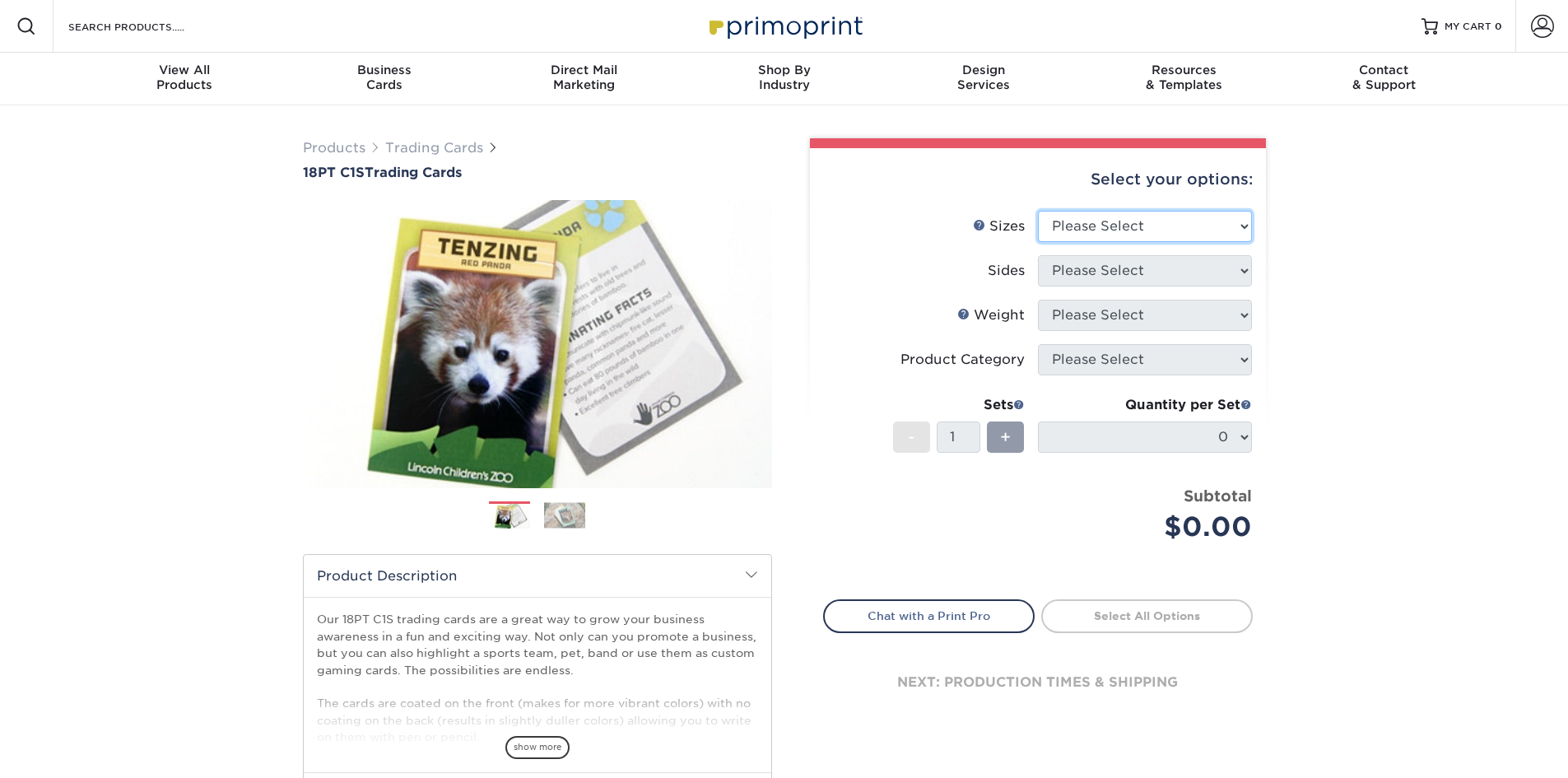
click at [1117, 226] on select "Please Select 2.5" x 3.5"" at bounding box center [1145, 227] width 214 height 32
select select "2.50x3.50"
click at [1038, 211] on select "Please Select 2.5" x 3.5"" at bounding box center [1145, 227] width 214 height 32
click at [1119, 267] on select "Please Select Print Both Sides Print Front Only" at bounding box center [1145, 271] width 214 height 32
select select "13abbda7-1d64-4f25-8bb2-c179b224825d"
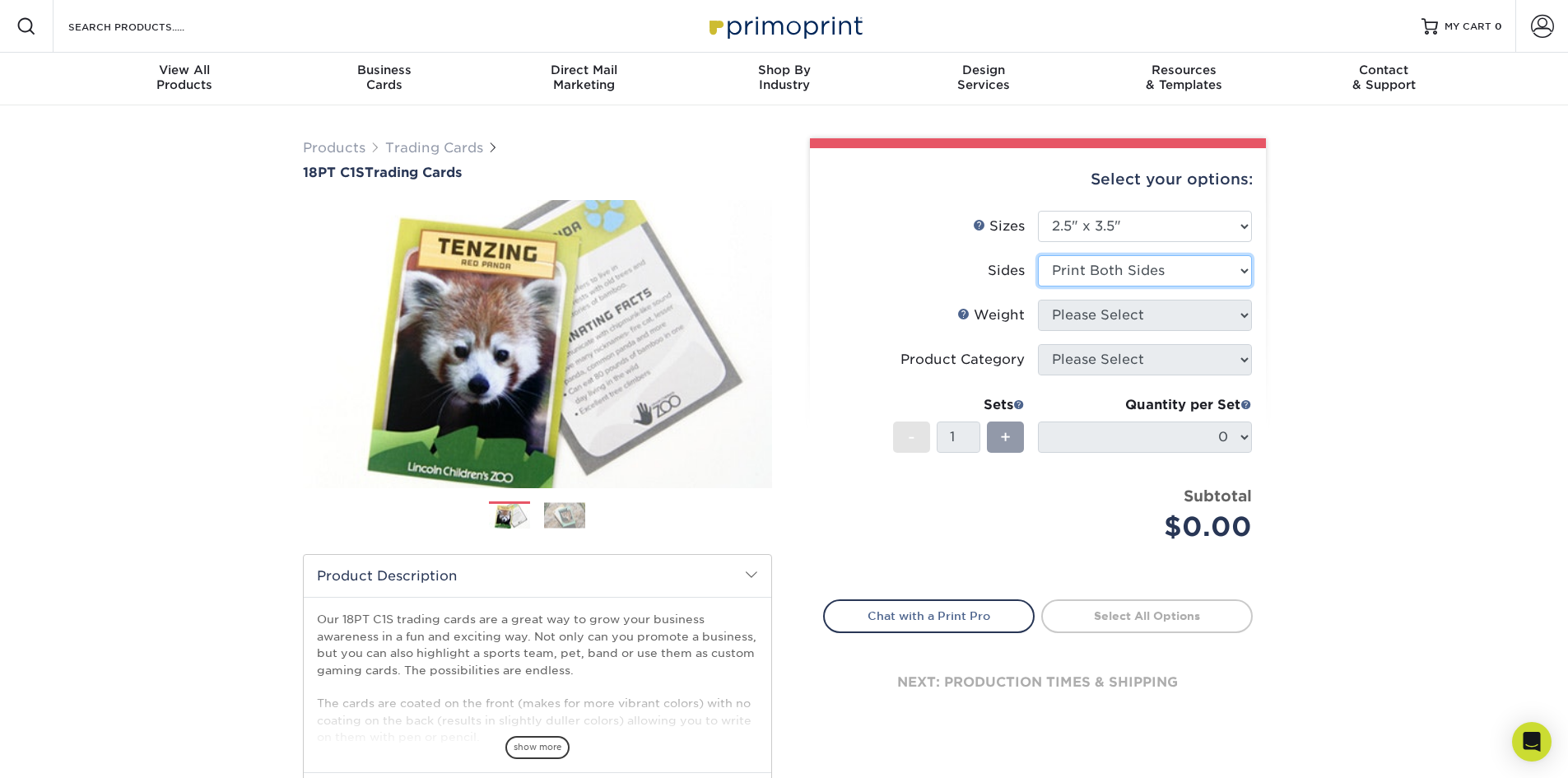
click at [1038, 256] on select "Please Select Print Both Sides Print Front Only" at bounding box center [1145, 271] width 214 height 32
click at [1098, 313] on select "Please Select 18PT C1S" at bounding box center [1145, 315] width 214 height 32
select select "18PTC1S"
click at [1038, 300] on select "Please Select 18PT C1S" at bounding box center [1145, 315] width 214 height 32
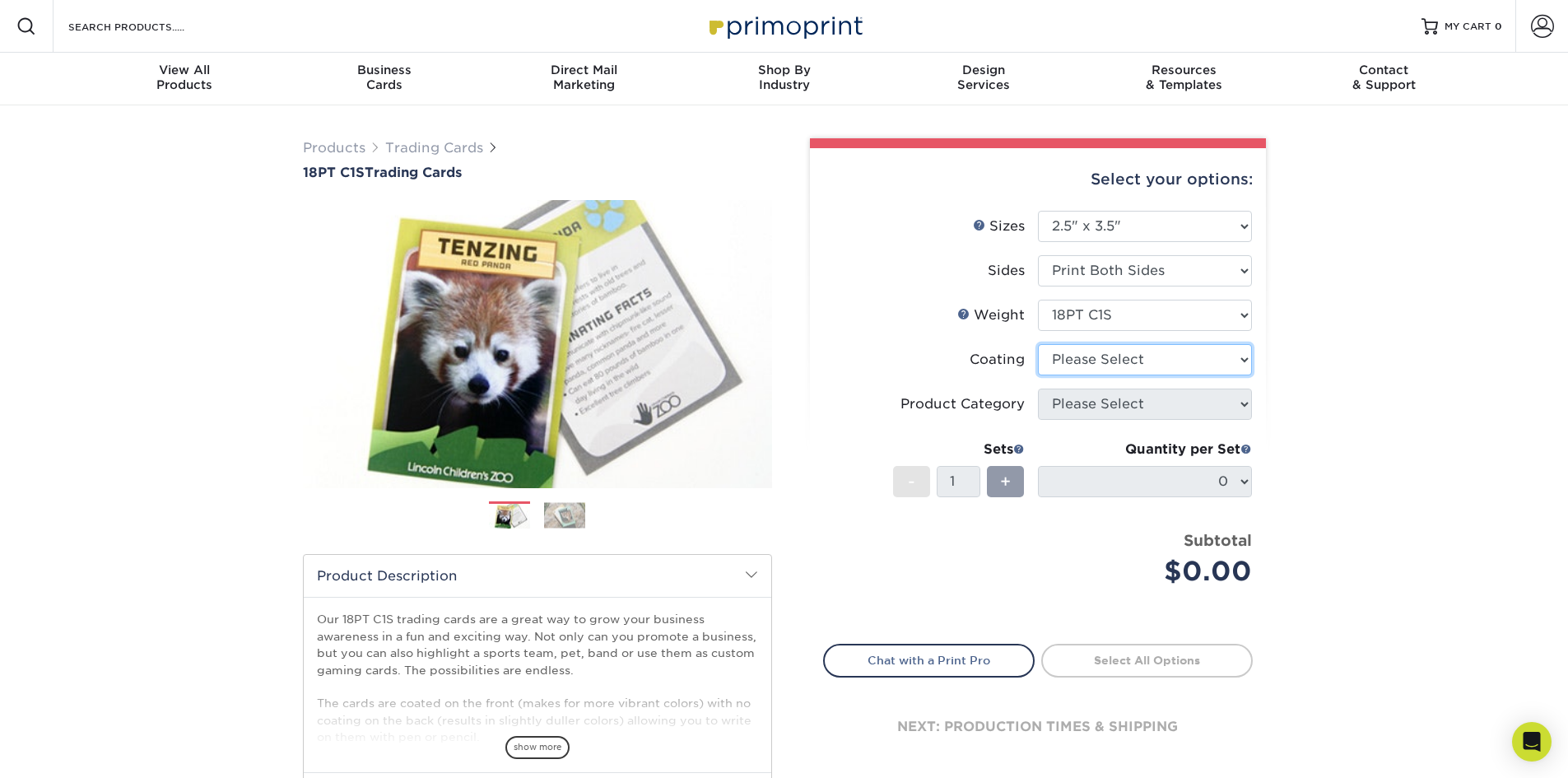
click at [1083, 357] on select at bounding box center [1145, 360] width 214 height 32
select select "3e7618de-abca-4bda-9f97-8b9129e913d8"
click at [1038, 345] on select at bounding box center [1145, 360] width 214 height 32
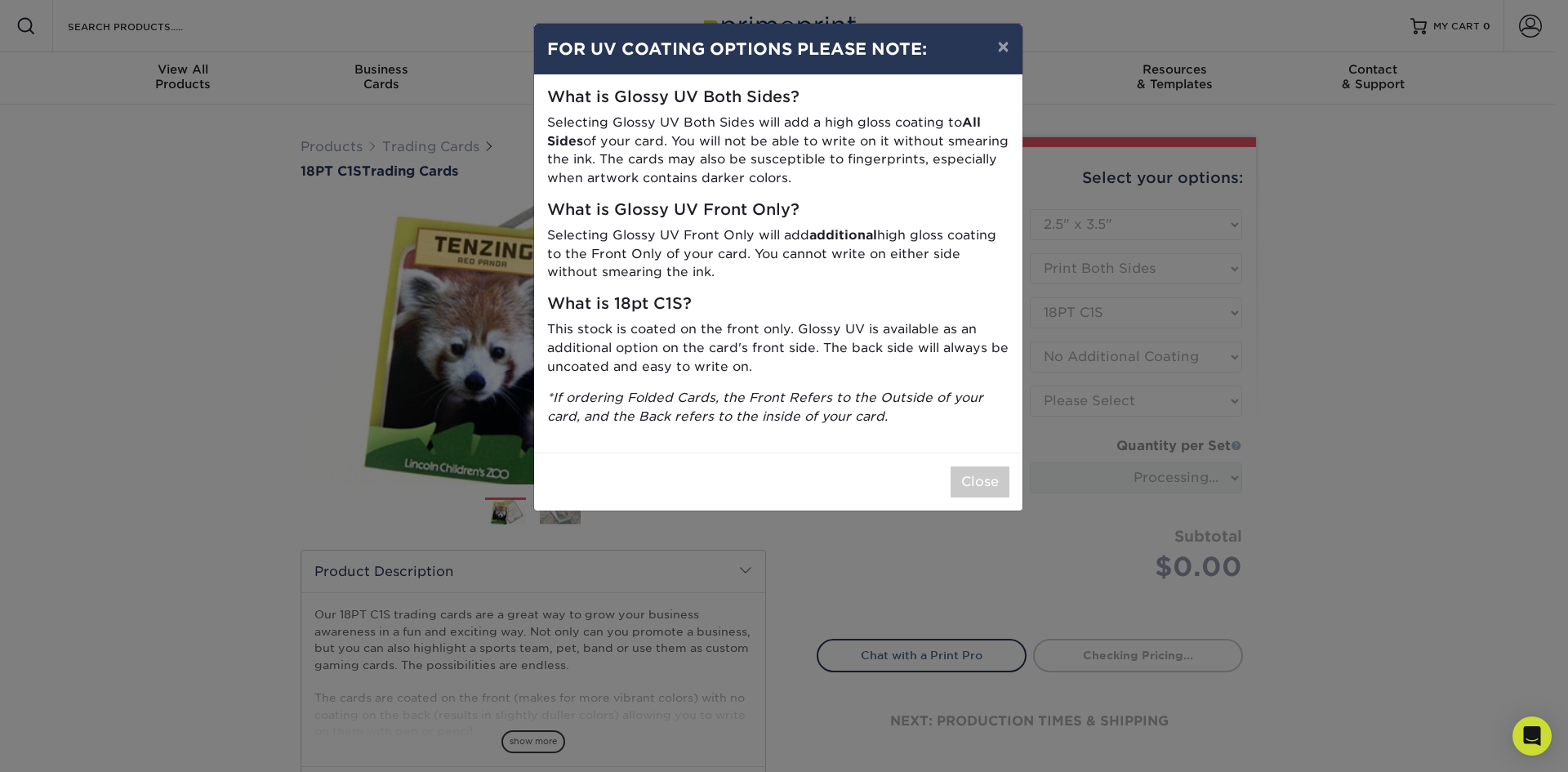
click at [996, 461] on div "Close" at bounding box center [778, 482] width 488 height 58
click at [1013, 49] on button "×" at bounding box center [1003, 47] width 37 height 46
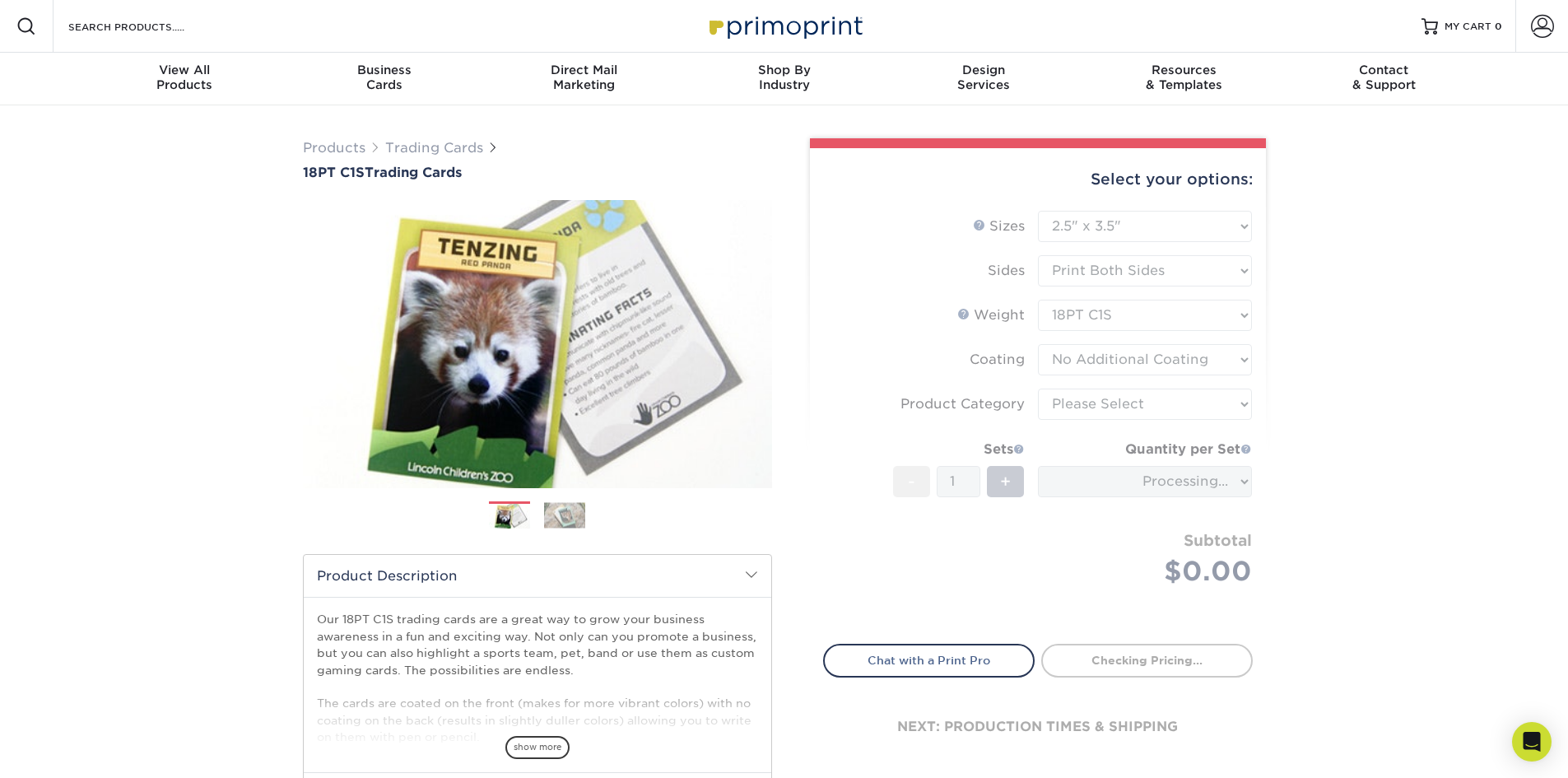
click at [1318, 418] on div "Products Trading Cards 18PT C1S Trading Cards Previous Next show more" at bounding box center [784, 536] width 1568 height 863
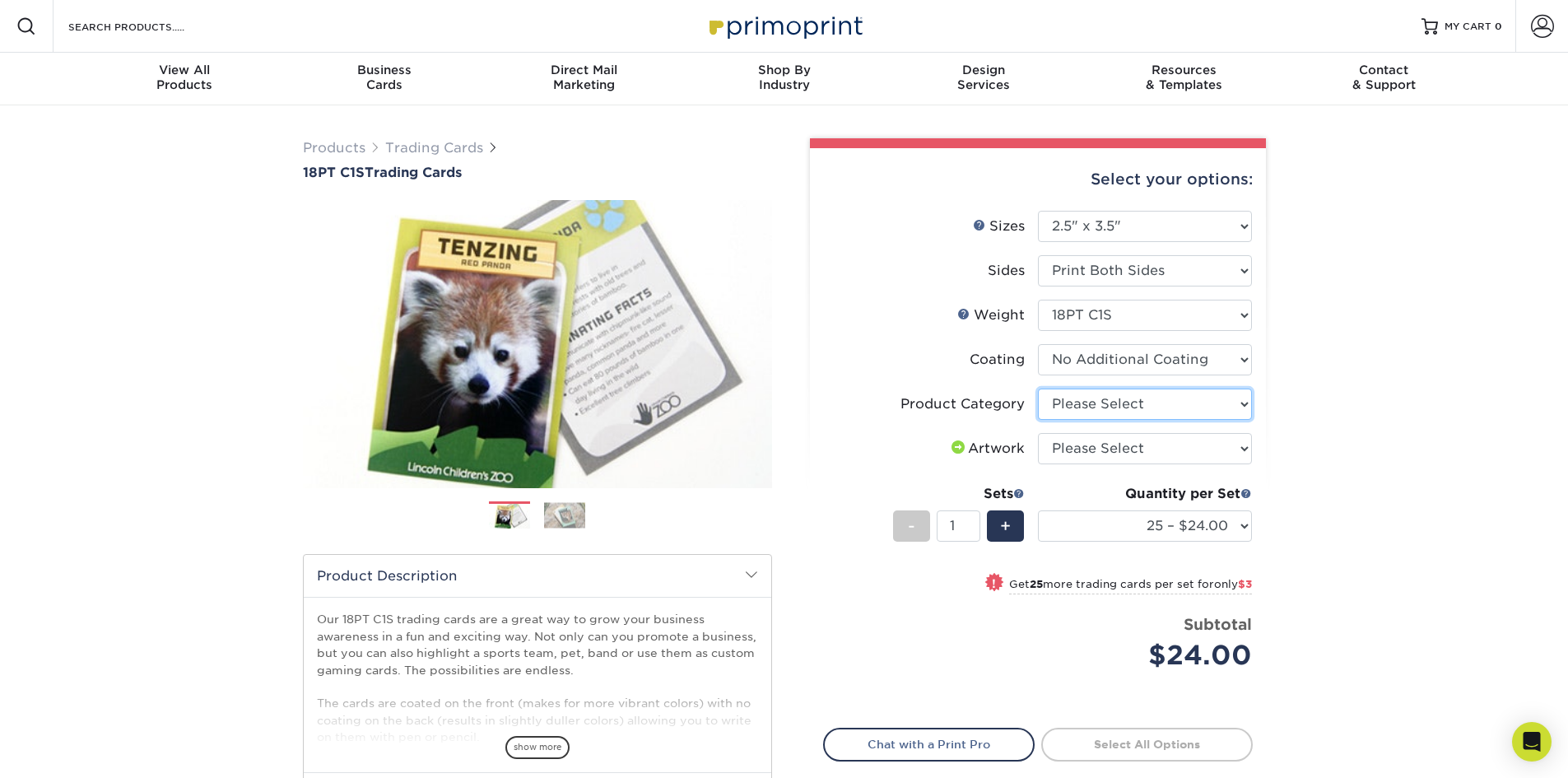
click at [1107, 400] on select "Please Select Trading Cards" at bounding box center [1145, 404] width 214 height 32
select select "c2f9bce9-36c2-409d-b101-c29d9d031e18"
click at [1038, 389] on select "Please Select Trading Cards" at bounding box center [1145, 404] width 214 height 32
click at [1086, 443] on select "Please Select I will upload files I need a design - $100" at bounding box center [1145, 449] width 214 height 32
select select "upload"
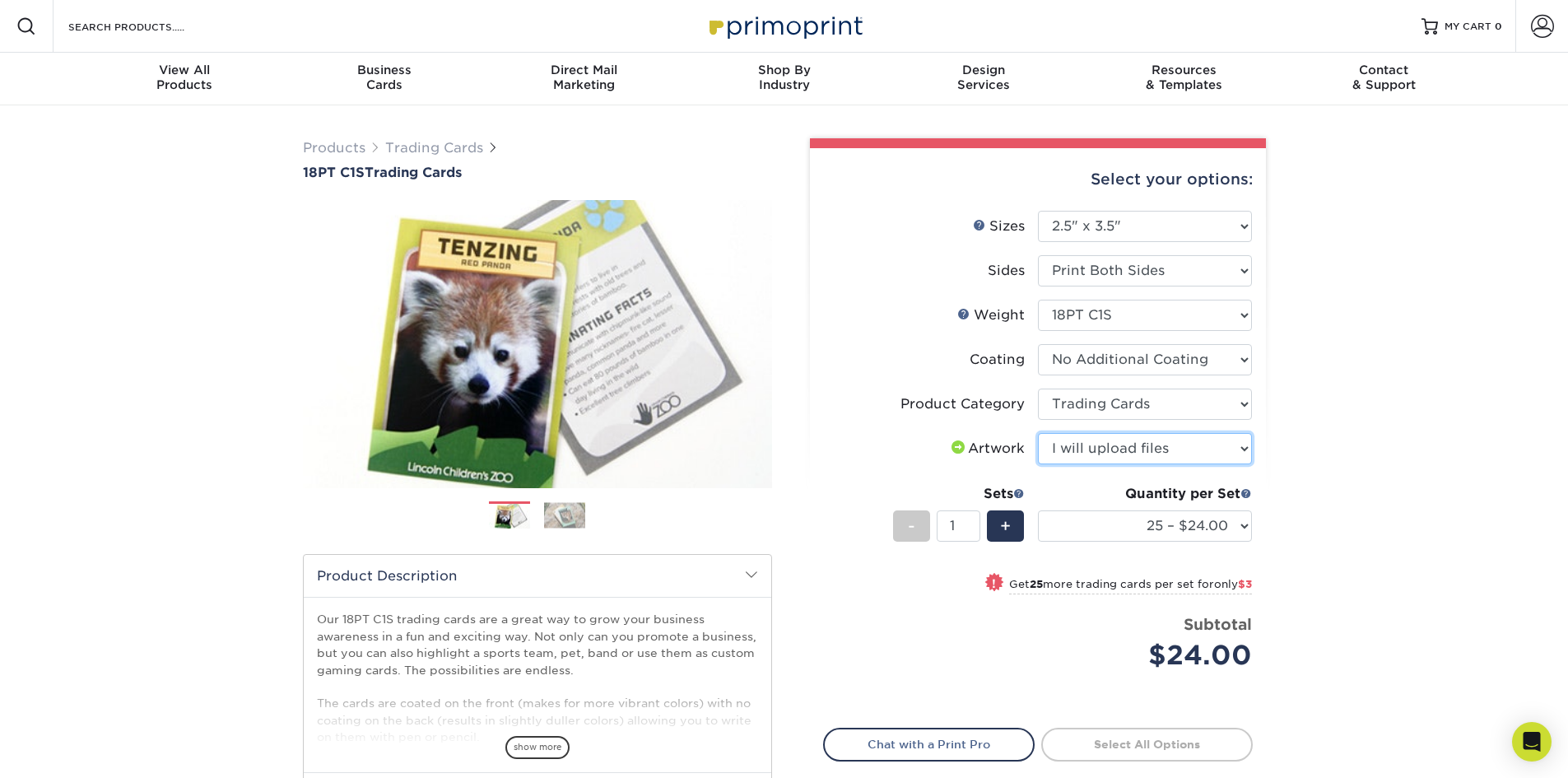
click at [1038, 433] on select "Please Select I will upload files I need a design - $100" at bounding box center [1145, 449] width 214 height 32
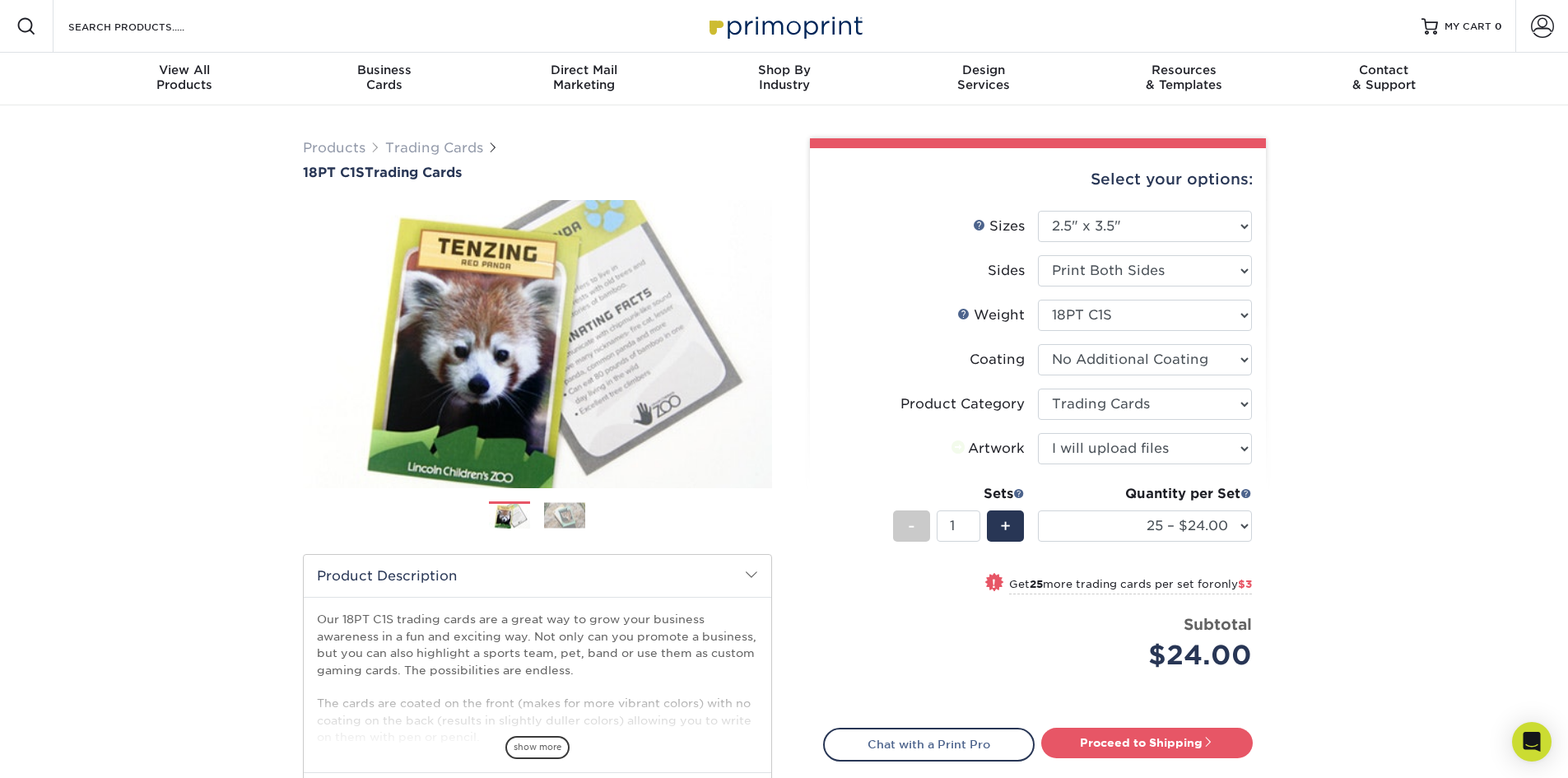
click at [1381, 437] on div "Products Trading Cards 18PT C1S Trading Cards Previous Next show more" at bounding box center [784, 536] width 1568 height 863
click at [1175, 539] on select "25 – $24.00 50 – $27.00 75 – $35.00 100 – $39.00 250 – $45.00 500 – $55.00 1000…" at bounding box center [1145, 526] width 214 height 32
select select "500 – $55.00"
click at [1038, 510] on select "25 – $24.00 50 – $27.00 75 – $35.00 100 – $39.00 250 – $45.00 500 – $55.00 1000…" at bounding box center [1145, 526] width 214 height 32
click at [1329, 448] on div "Products Trading Cards 18PT C1S Trading Cards Previous Next show more" at bounding box center [784, 536] width 1568 height 863
